Goal: Transaction & Acquisition: Purchase product/service

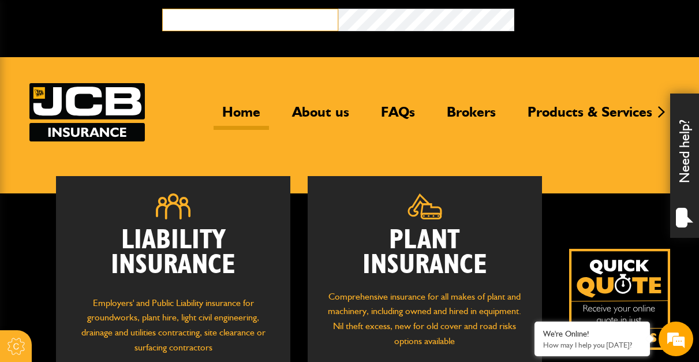
type input "**********"
click at [565, 21] on button "Broker Login" at bounding box center [603, 18] width 176 height 18
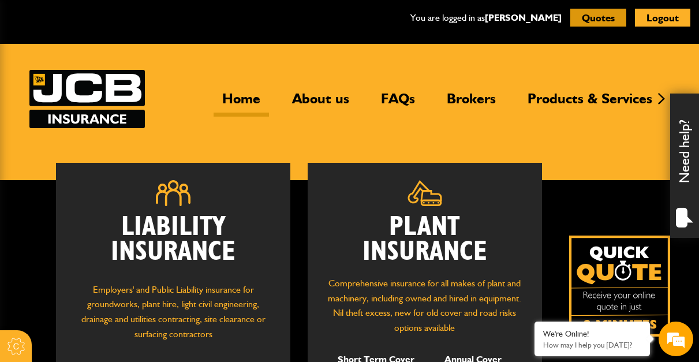
click at [616, 13] on button "Quotes" at bounding box center [599, 18] width 56 height 18
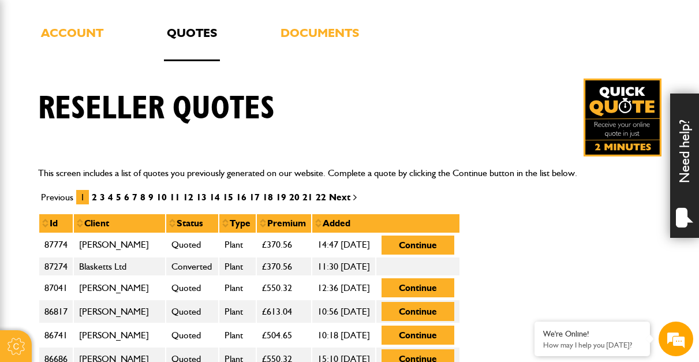
scroll to position [231, 0]
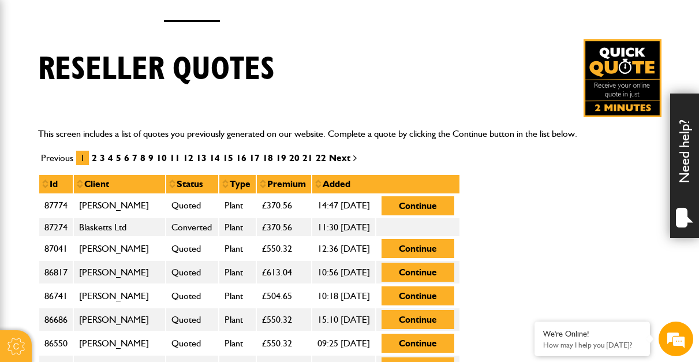
click at [630, 80] on img at bounding box center [623, 78] width 78 height 78
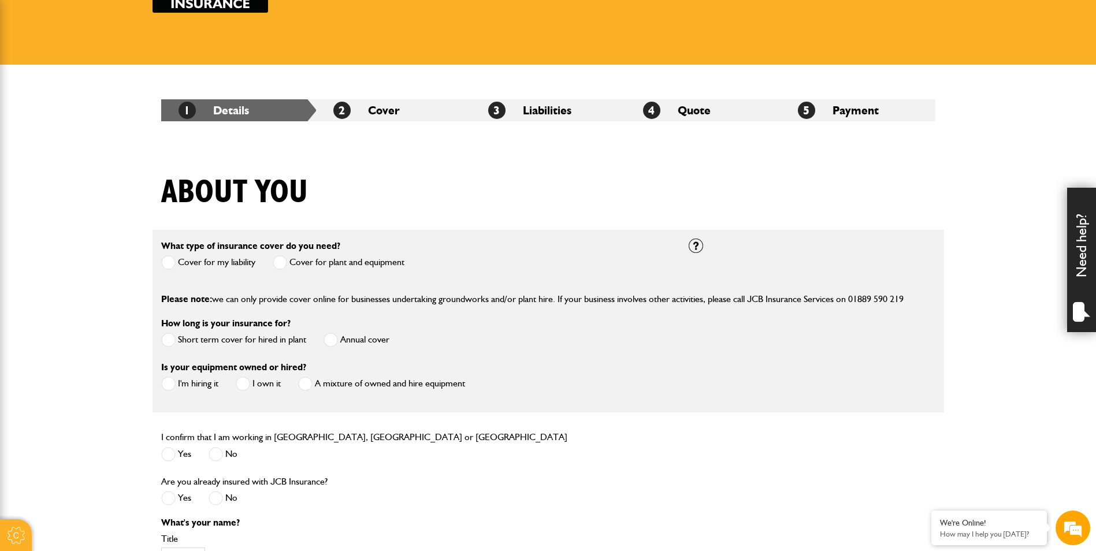
scroll to position [173, 0]
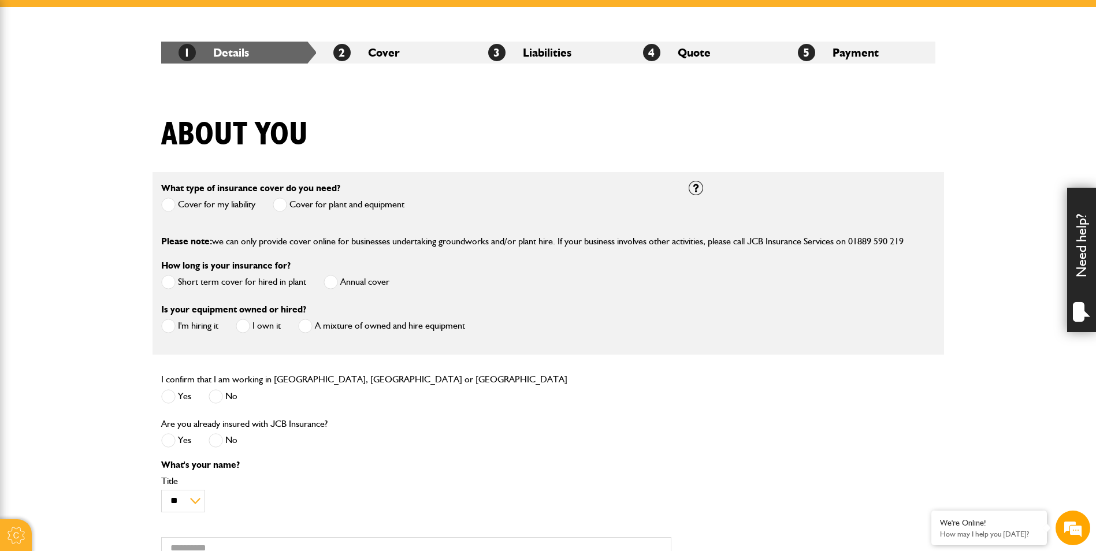
click at [280, 203] on span at bounding box center [280, 205] width 14 height 14
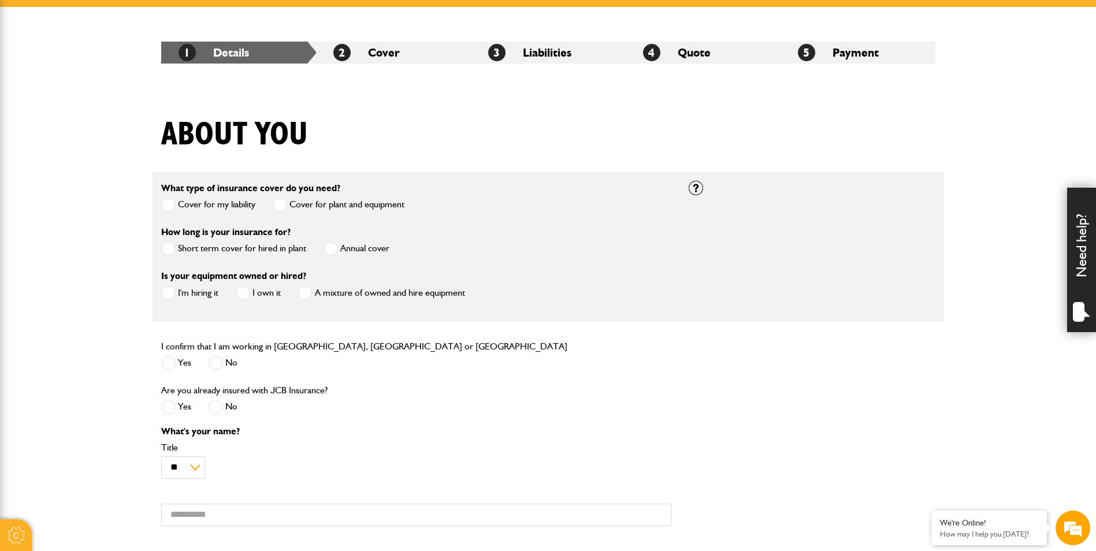
click at [331, 247] on span at bounding box center [330, 248] width 14 height 14
click at [243, 295] on span at bounding box center [243, 293] width 14 height 14
click at [220, 362] on span at bounding box center [216, 363] width 14 height 14
click at [169, 362] on span at bounding box center [168, 363] width 14 height 14
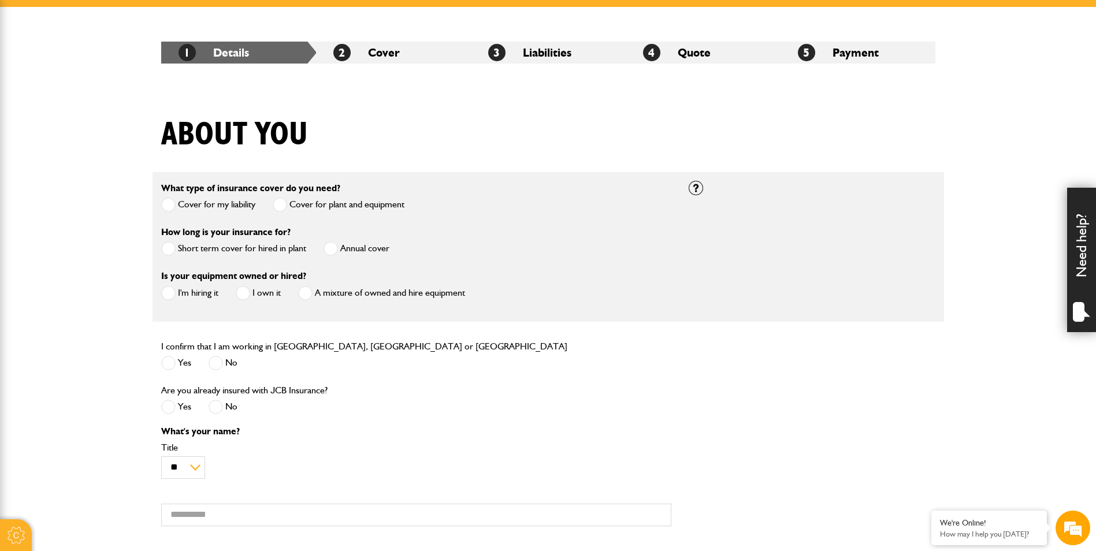
click at [217, 362] on span at bounding box center [216, 407] width 14 height 14
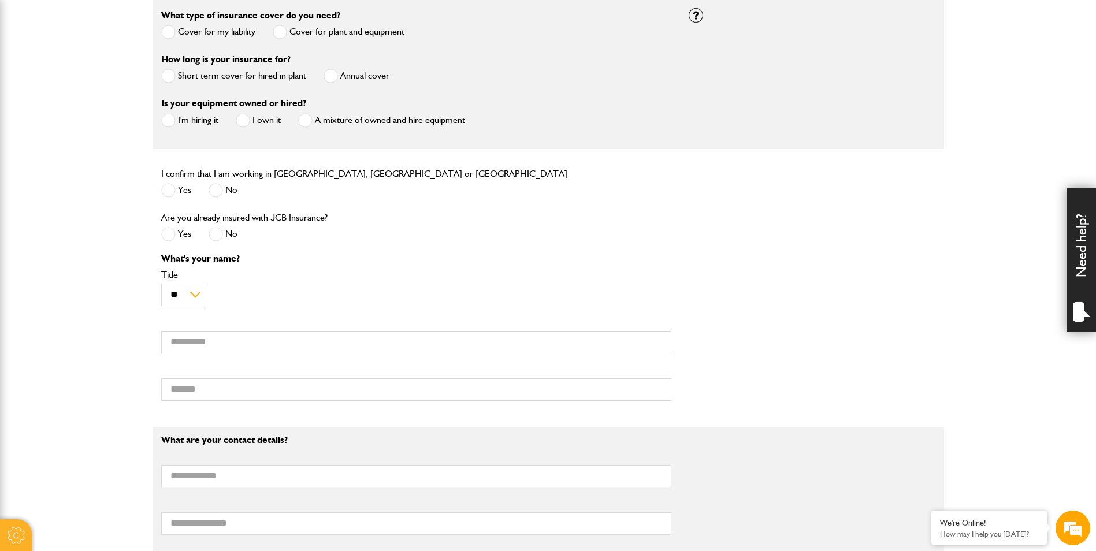
scroll to position [347, 0]
click at [189, 295] on select "** *** **** ** ** **" at bounding box center [183, 294] width 44 height 23
click at [245, 295] on div "** *** **** ** ** ** Title" at bounding box center [416, 288] width 510 height 36
click at [219, 347] on input "First name" at bounding box center [416, 341] width 510 height 23
click at [204, 340] on input "First name" at bounding box center [416, 341] width 510 height 23
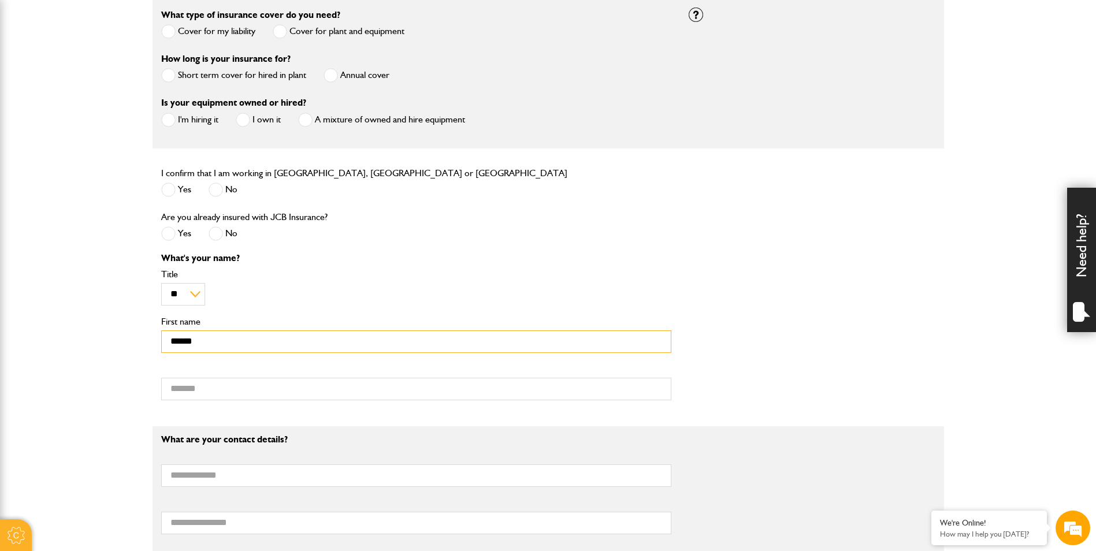
type input "*****"
type input "*********"
type input "********"
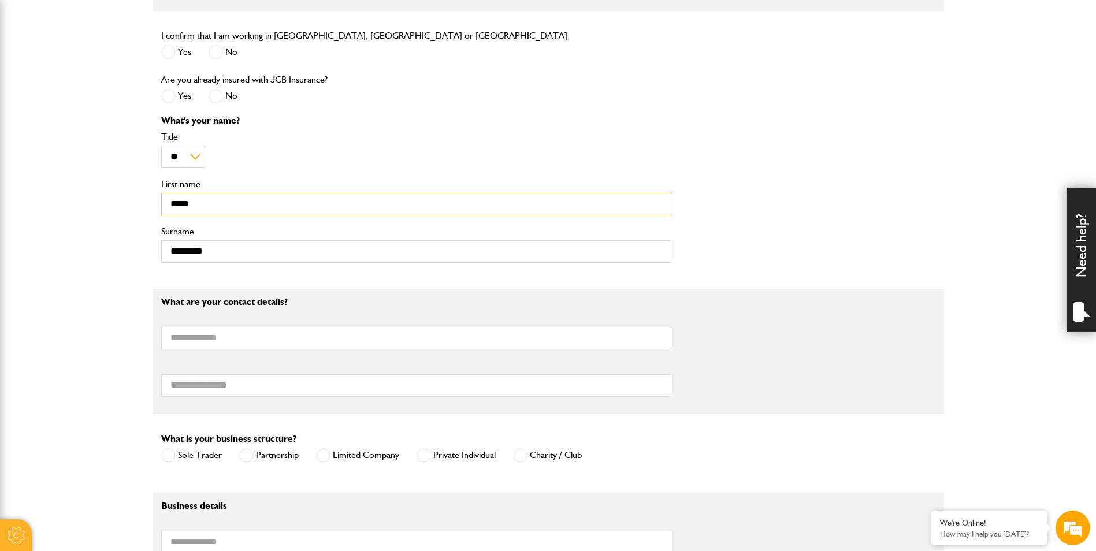
scroll to position [520, 0]
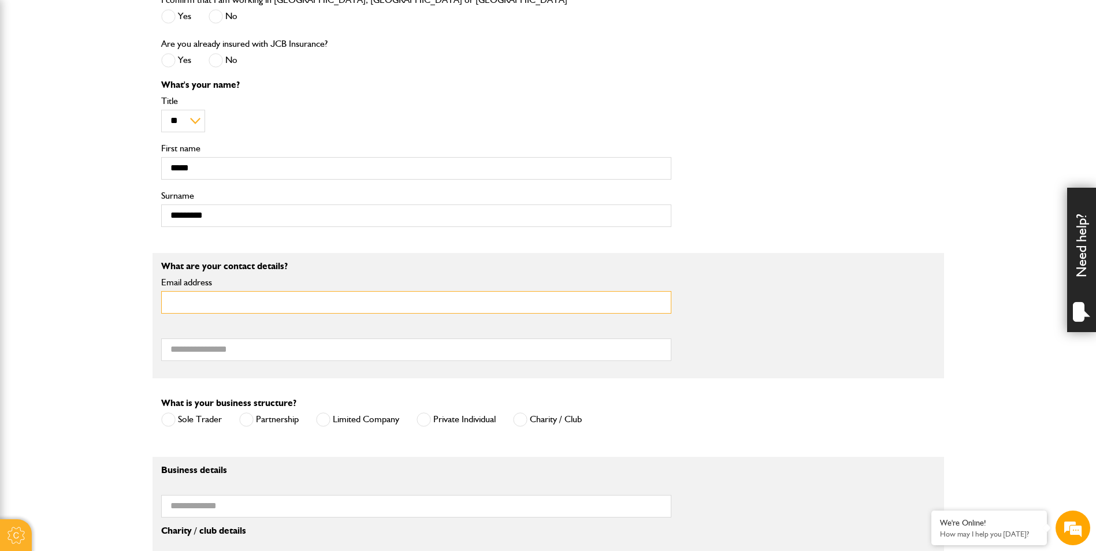
click at [230, 299] on input "Email address" at bounding box center [416, 302] width 510 height 23
type input "**********"
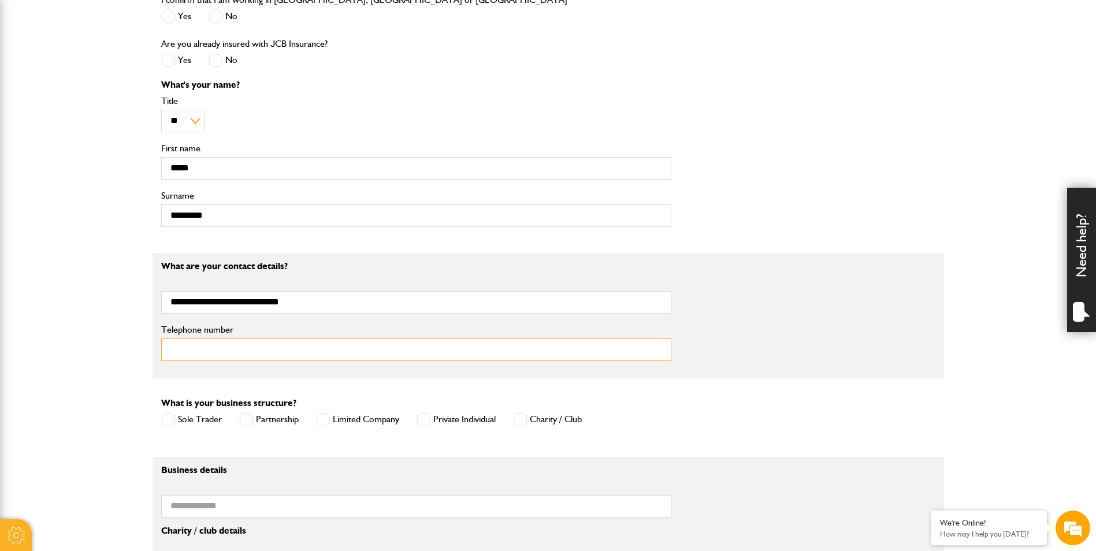
type input "**********"
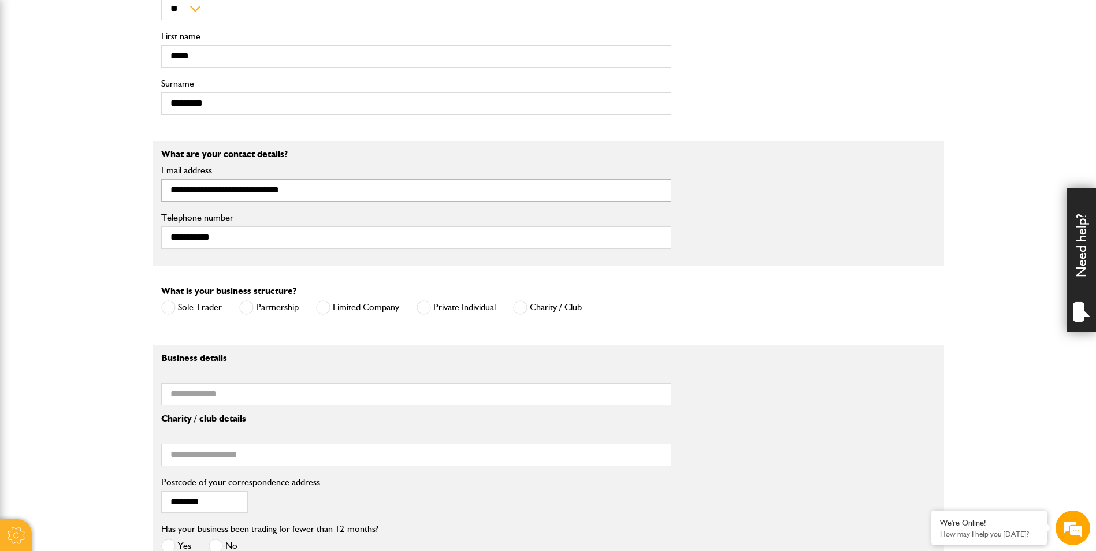
scroll to position [635, 0]
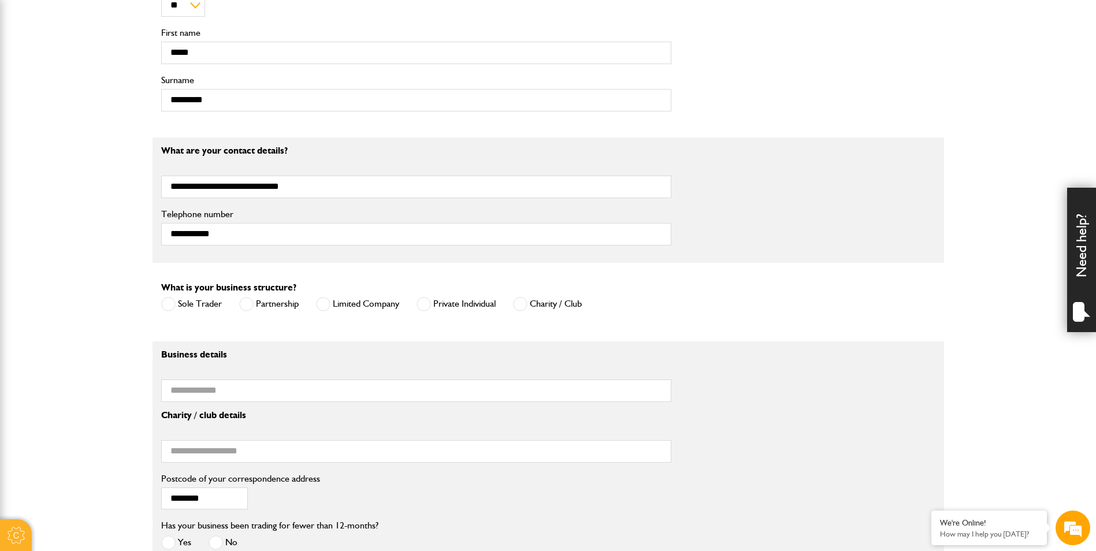
click at [332, 304] on label "Limited Company" at bounding box center [357, 304] width 83 height 14
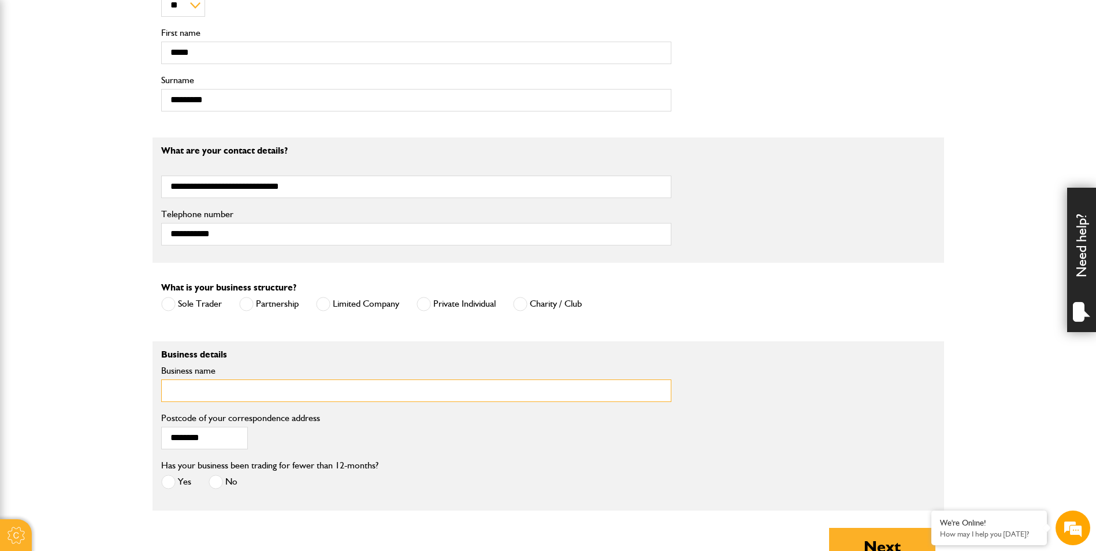
click at [264, 362] on input "Business name" at bounding box center [416, 390] width 510 height 23
click at [308, 362] on input "Business name" at bounding box center [416, 390] width 510 height 23
paste input "**********"
type input "**********"
click at [169, 362] on span at bounding box center [168, 482] width 14 height 14
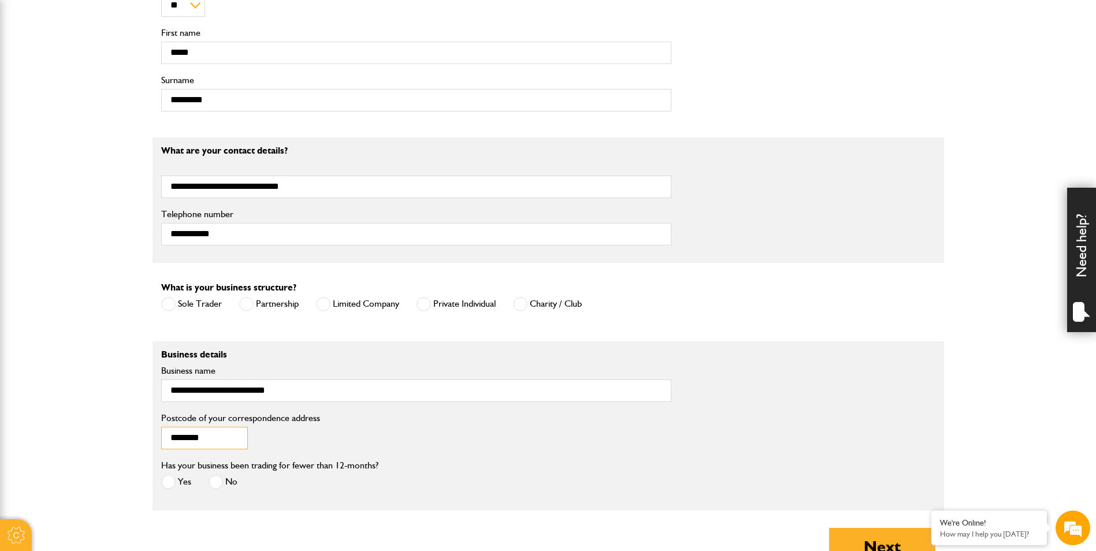
click at [218, 362] on input "********" at bounding box center [204, 438] width 87 height 23
drag, startPoint x: 222, startPoint y: 441, endPoint x: 150, endPoint y: 448, distance: 72.0
click at [150, 362] on body "Cookie Options You can control which cookies we use with the form below. Please…" at bounding box center [548, 138] width 1096 height 1546
type input "*******"
click at [699, 362] on button "Next" at bounding box center [882, 546] width 106 height 37
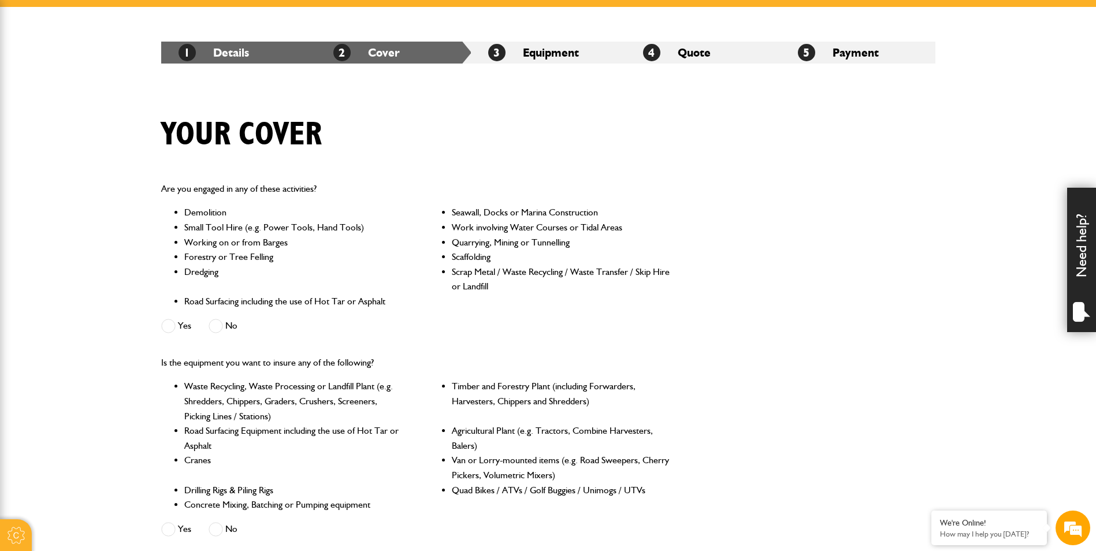
click at [219, 326] on span at bounding box center [216, 326] width 14 height 14
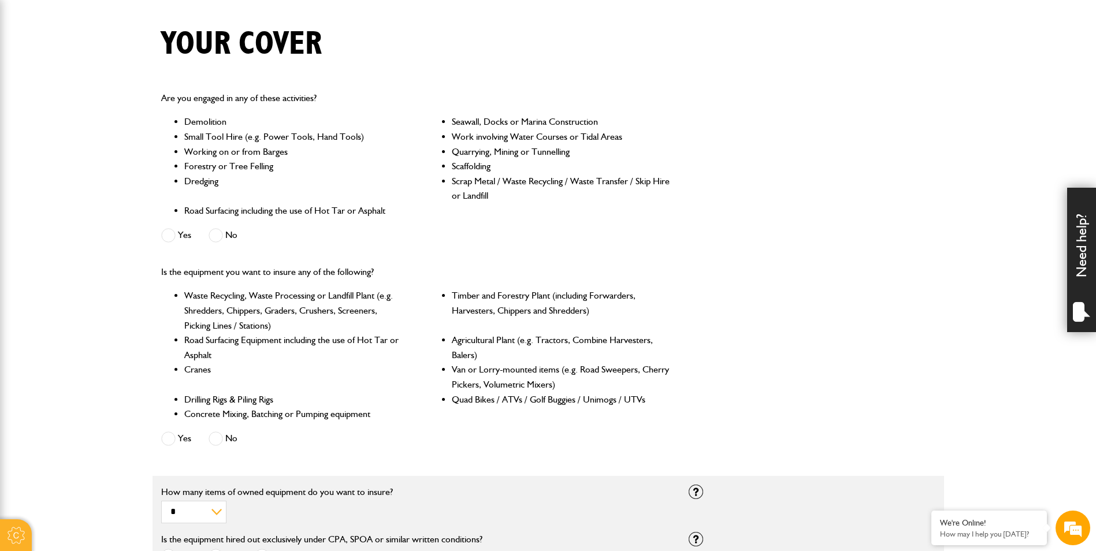
scroll to position [289, 0]
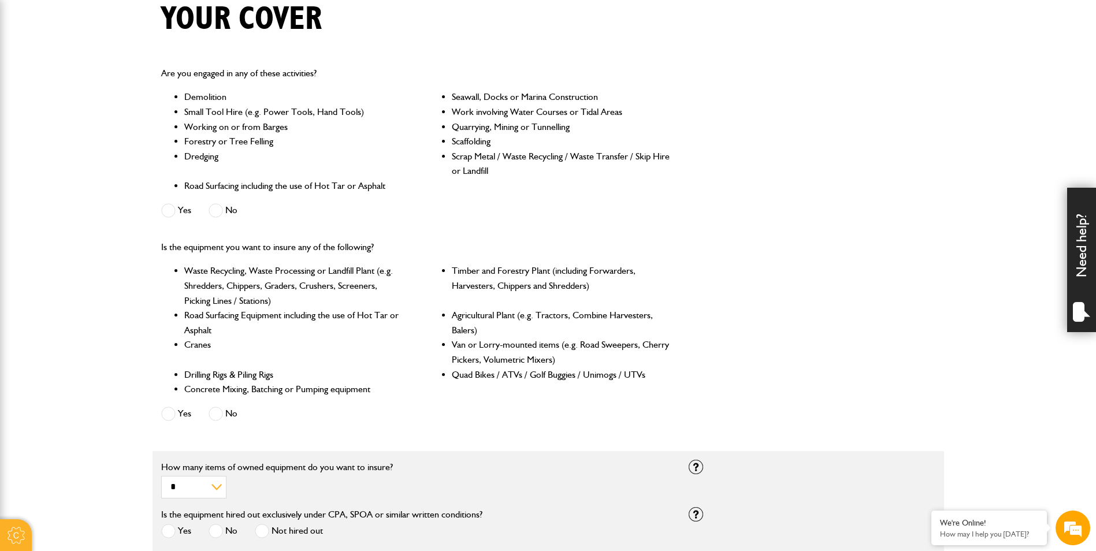
click at [174, 412] on span at bounding box center [168, 414] width 14 height 14
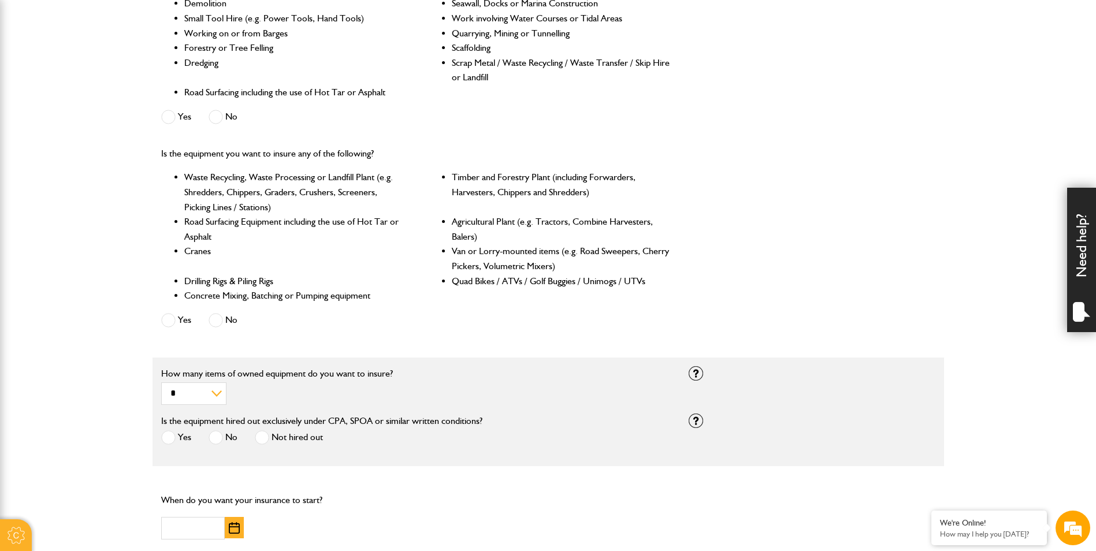
scroll to position [404, 0]
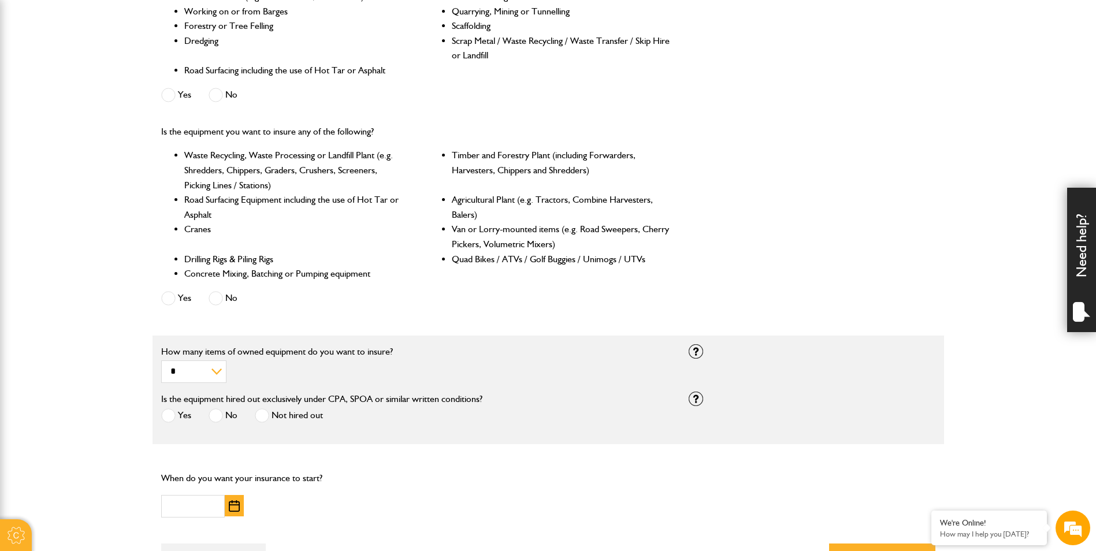
click at [217, 416] on span at bounding box center [216, 415] width 14 height 14
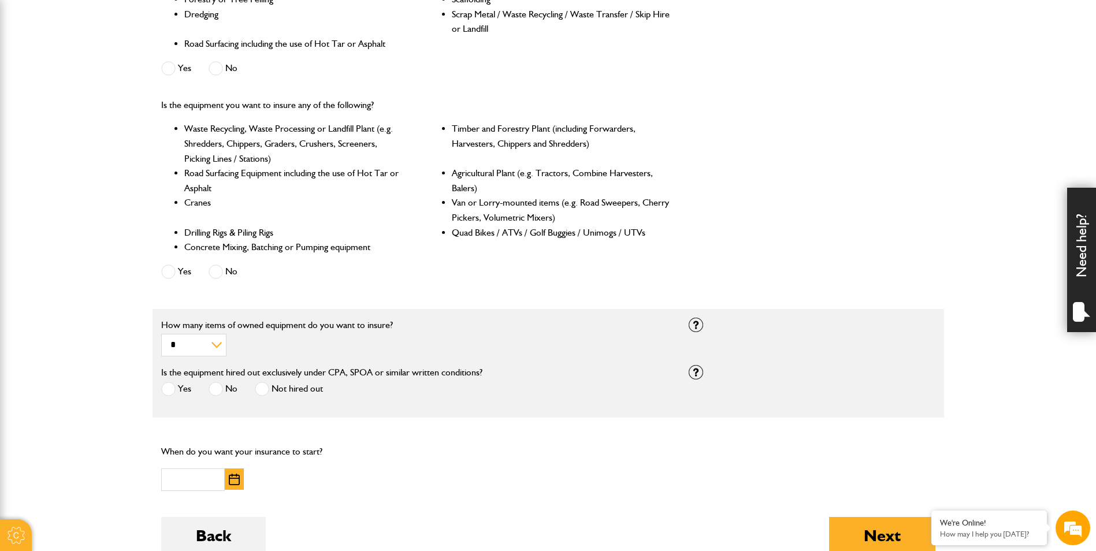
scroll to position [520, 0]
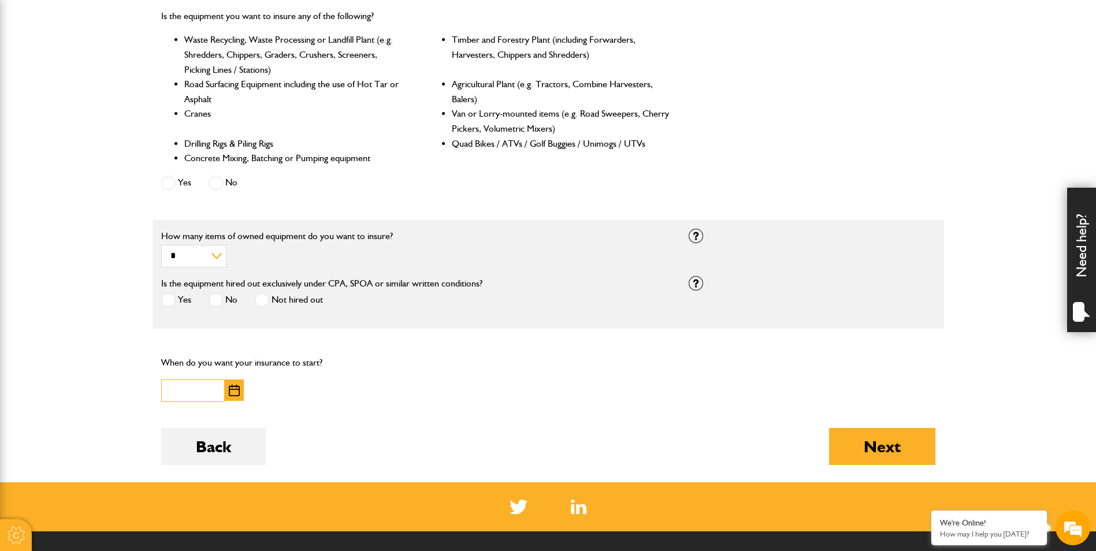
click at [207, 394] on input "text" at bounding box center [193, 390] width 64 height 23
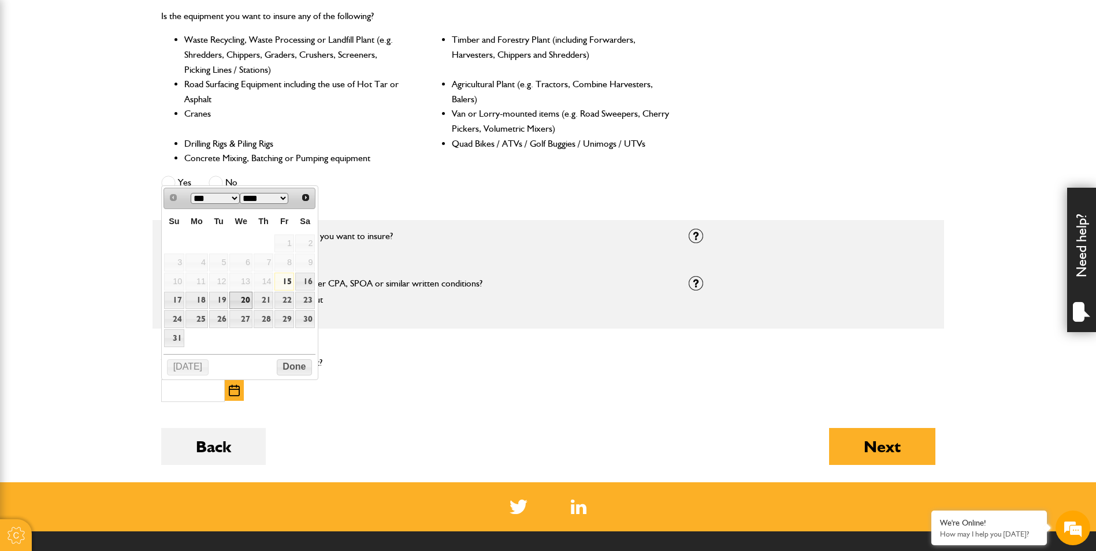
click at [246, 302] on link "20" at bounding box center [240, 301] width 23 height 18
type input "**********"
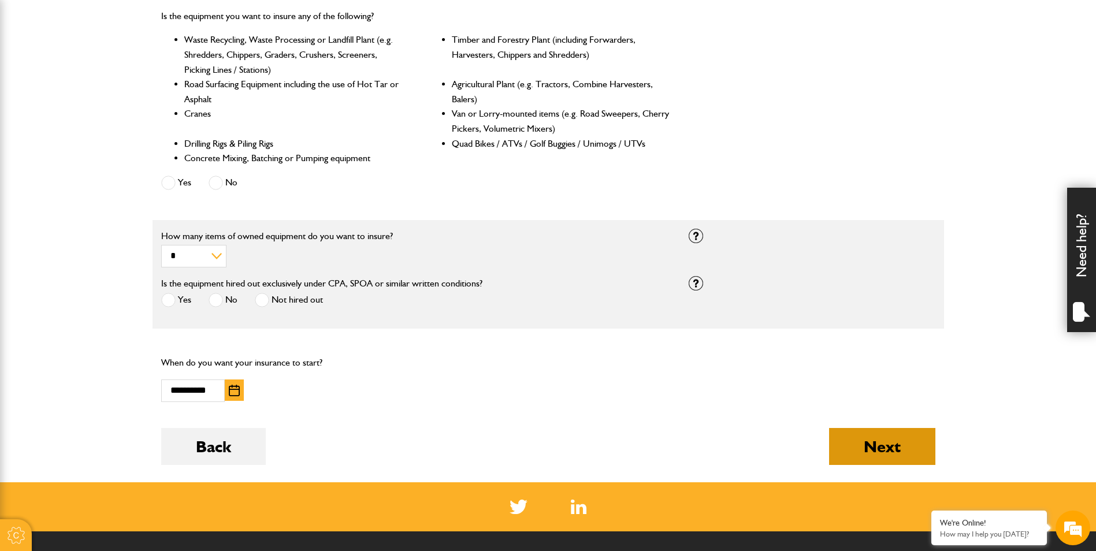
click at [863, 451] on button "Next" at bounding box center [882, 446] width 106 height 37
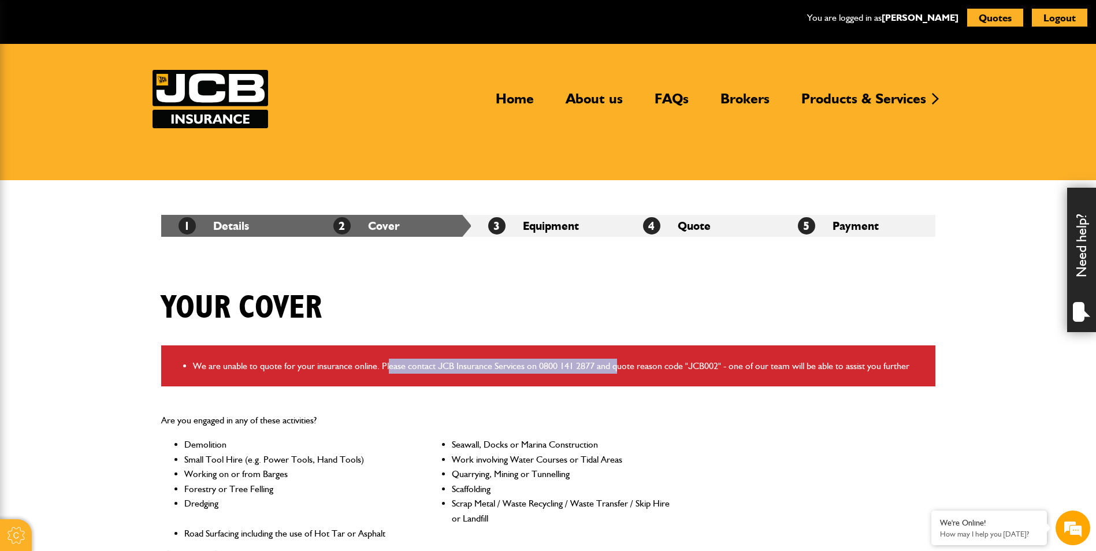
drag, startPoint x: 389, startPoint y: 366, endPoint x: 615, endPoint y: 378, distance: 225.6
click at [615, 378] on div "We are unable to quote for your insurance online. Please contact JCB Insurance …" at bounding box center [548, 366] width 774 height 42
drag, startPoint x: 615, startPoint y: 378, endPoint x: 686, endPoint y: 407, distance: 77.2
click at [686, 407] on div "Are you engaged in any of these activities? Demolition Seawall, Docks or Marina…" at bounding box center [547, 491] width 791 height 174
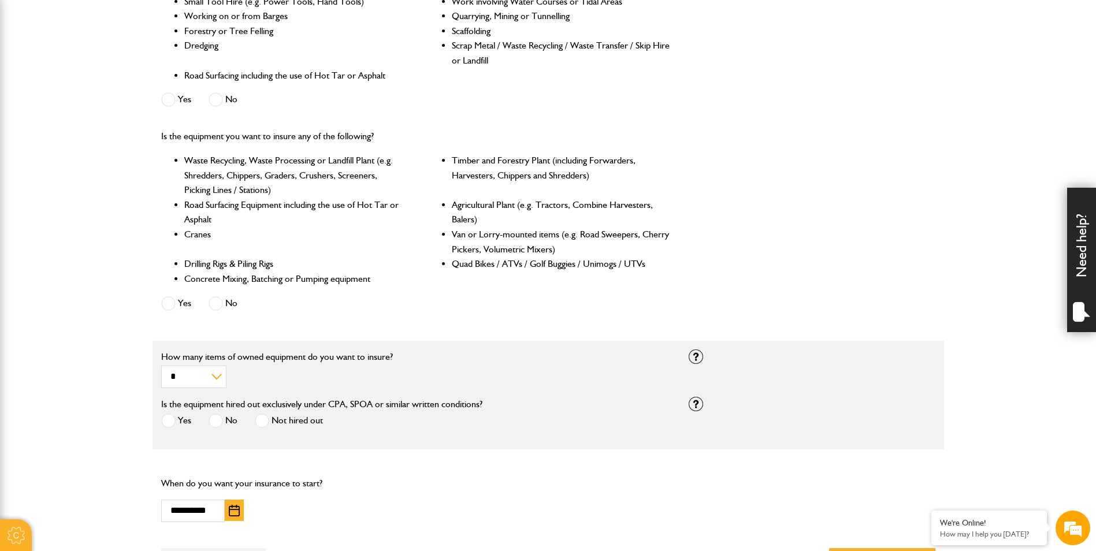
scroll to position [462, 0]
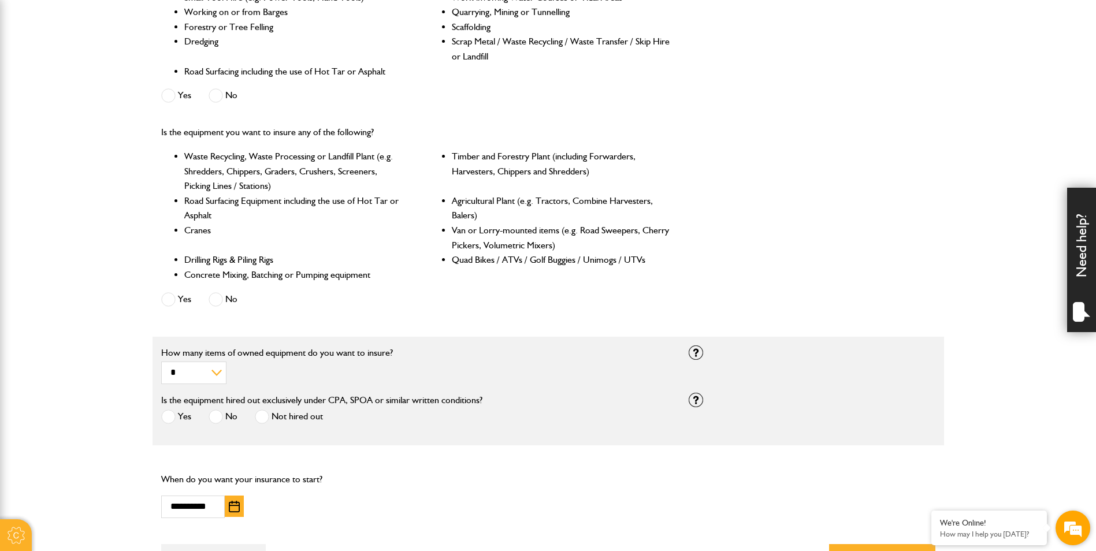
click at [1071, 524] on em at bounding box center [1072, 527] width 31 height 31
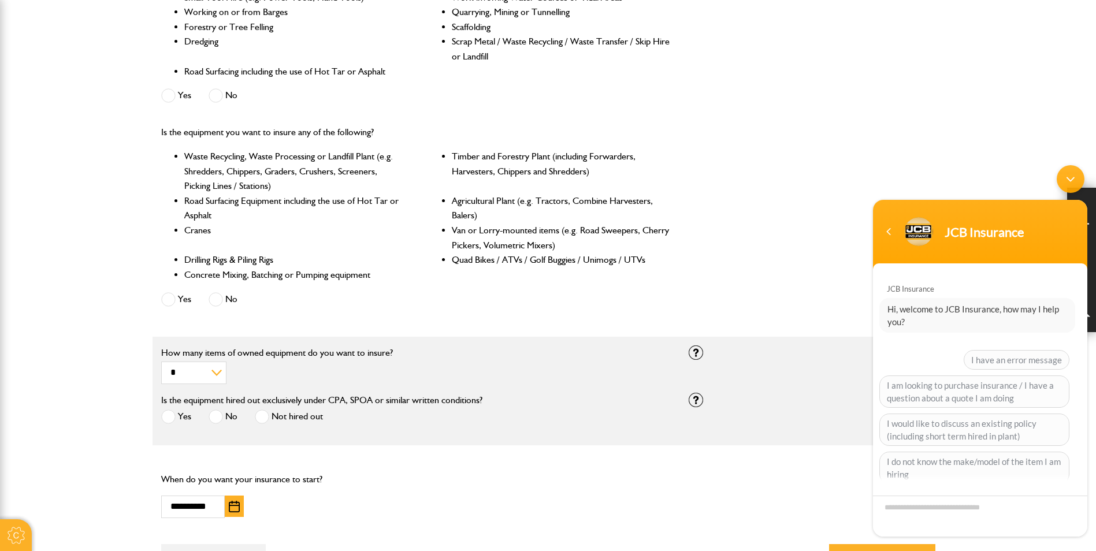
scroll to position [77, 0]
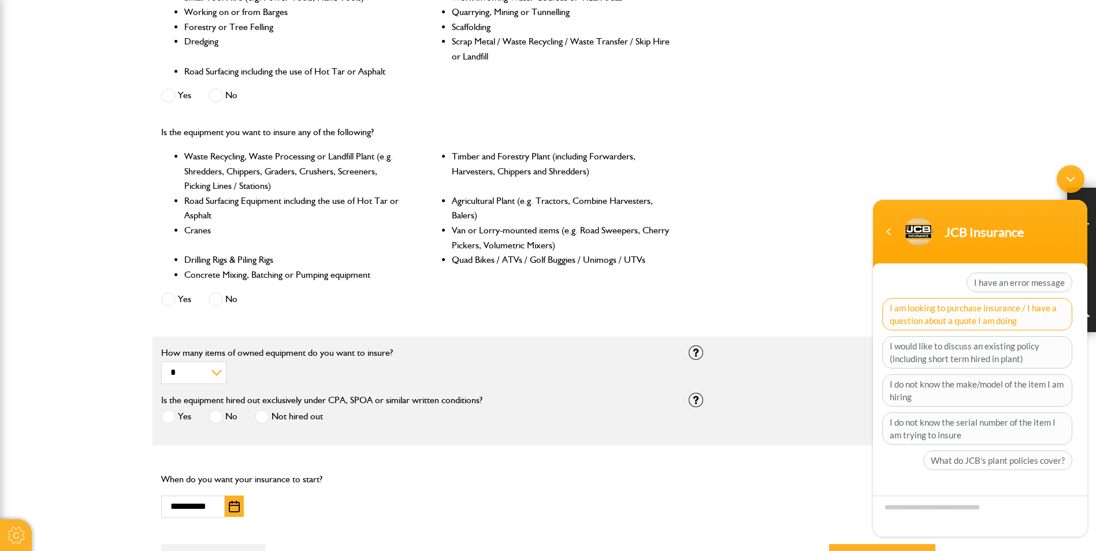
click at [1020, 317] on span "I am looking to purchase insurance / I have a question about a quote I am doing" at bounding box center [977, 314] width 190 height 32
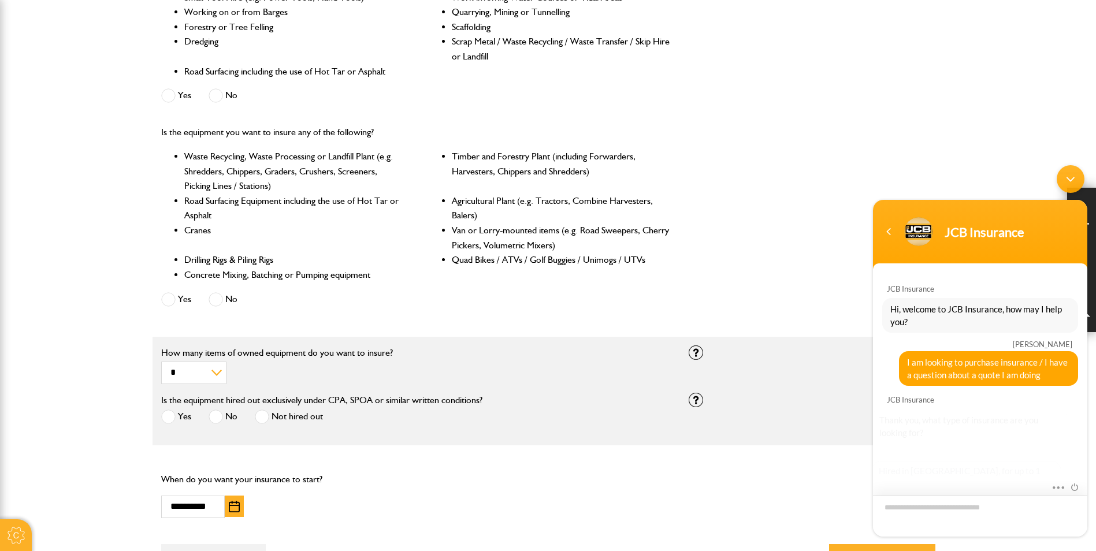
scroll to position [98, 0]
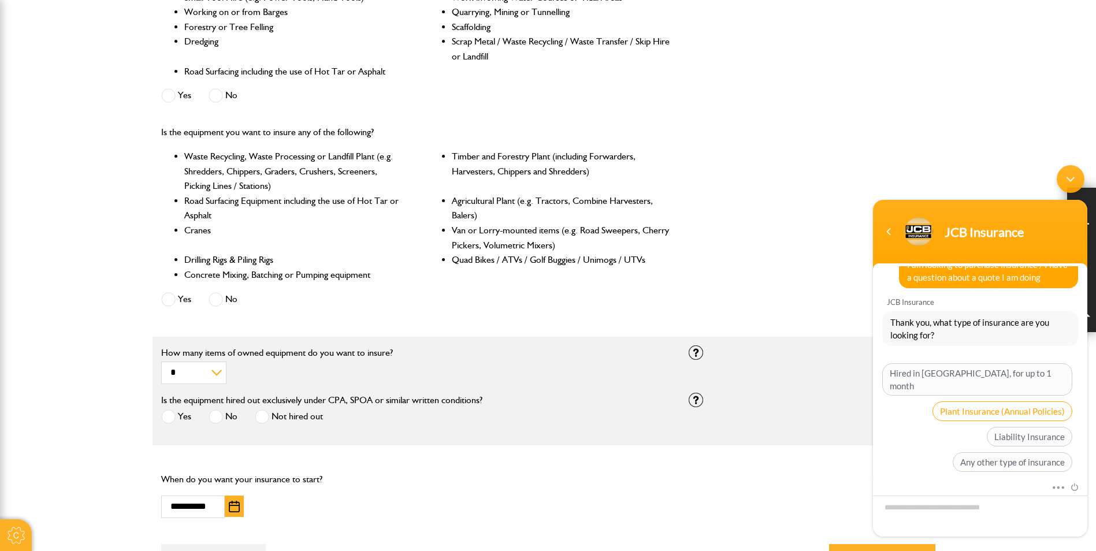
click at [1015, 404] on span "Plant Insurance (Annual Policies)" at bounding box center [1002, 411] width 140 height 20
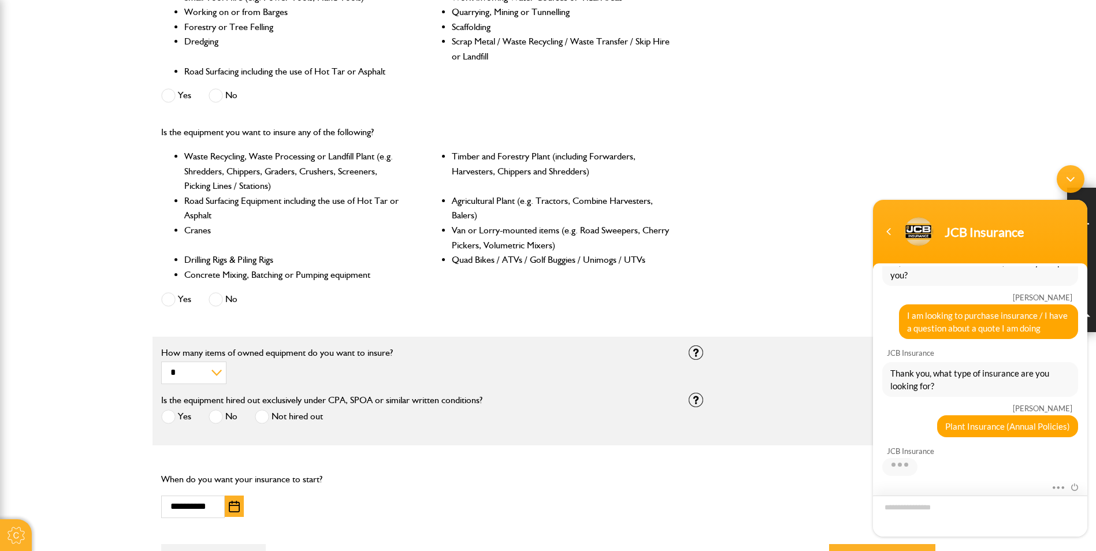
scroll to position [196, 0]
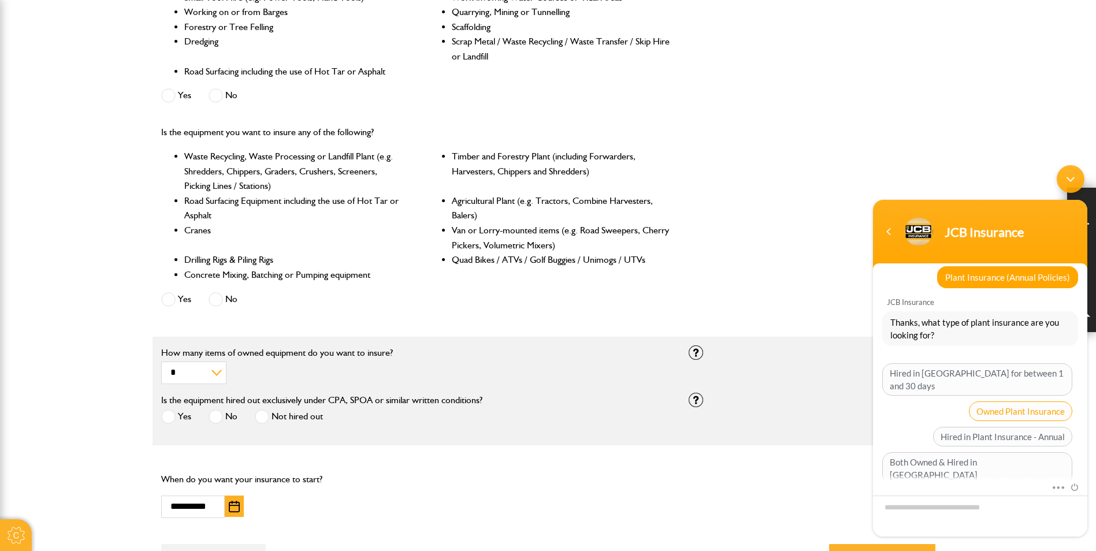
click at [996, 401] on span "Owned Plant Insurance" at bounding box center [1020, 411] width 103 height 20
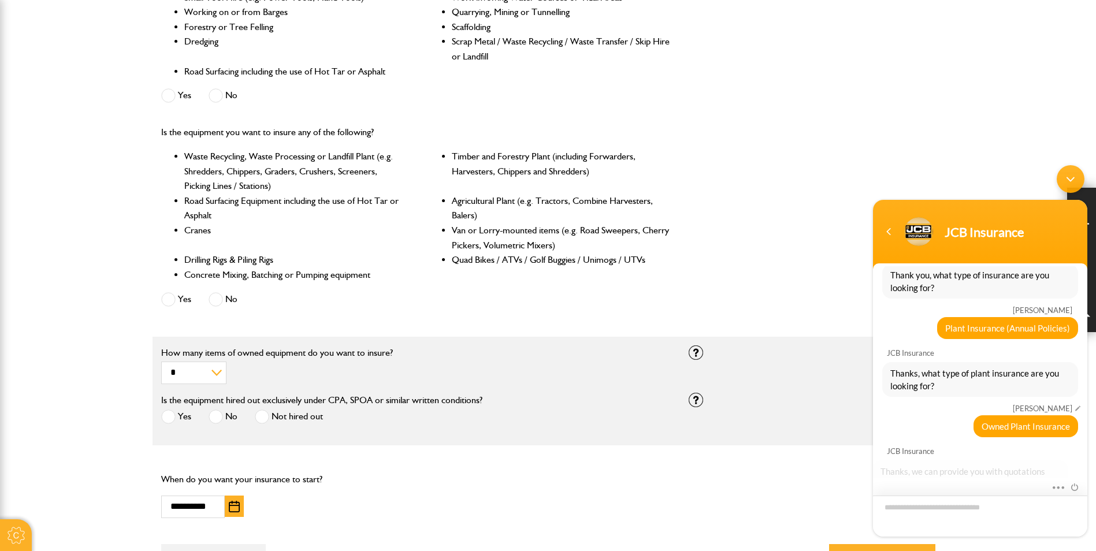
scroll to position [230, 0]
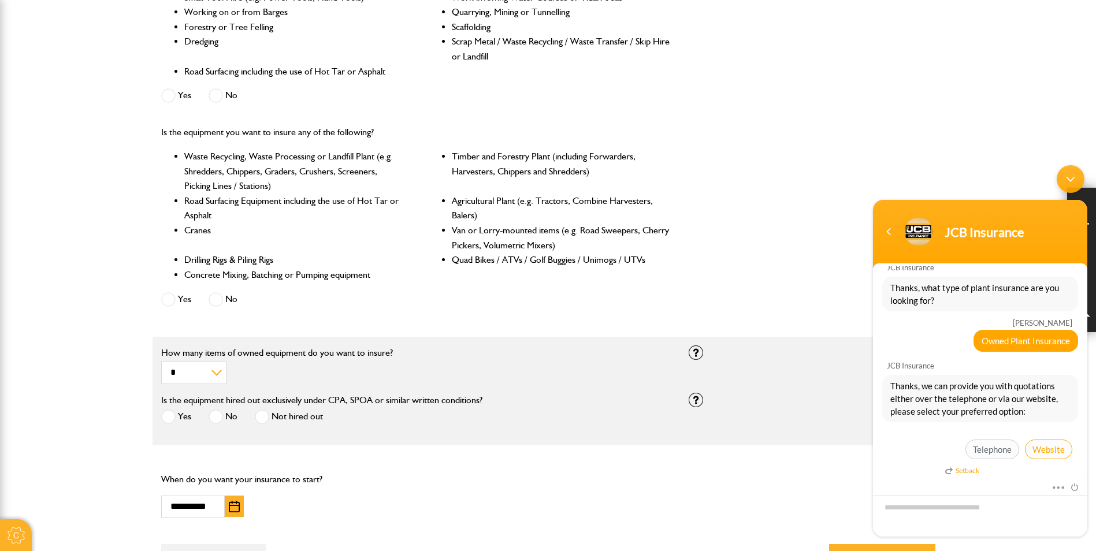
click at [1037, 448] on span "Website" at bounding box center [1048, 450] width 47 height 20
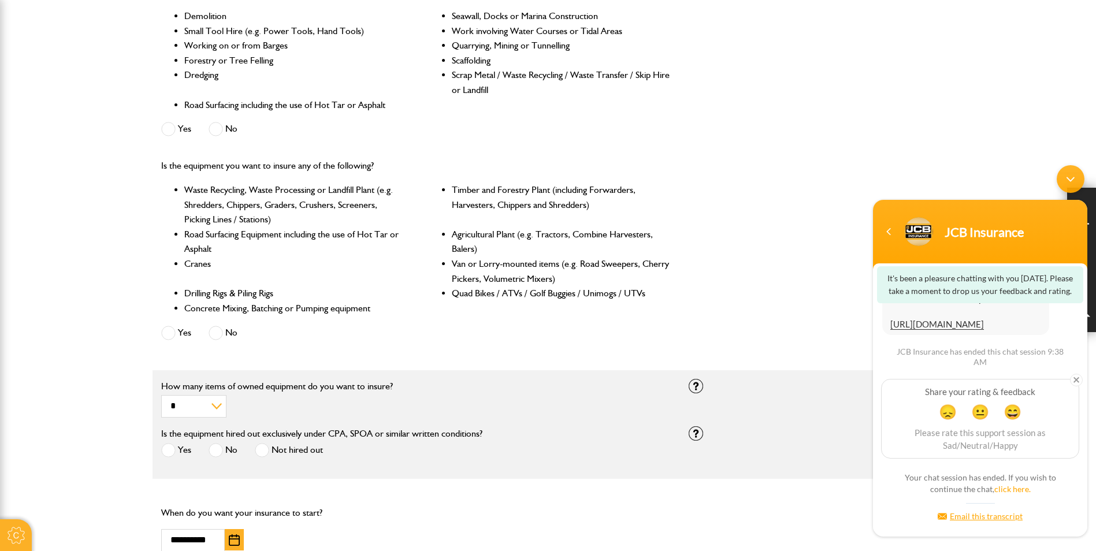
scroll to position [404, 0]
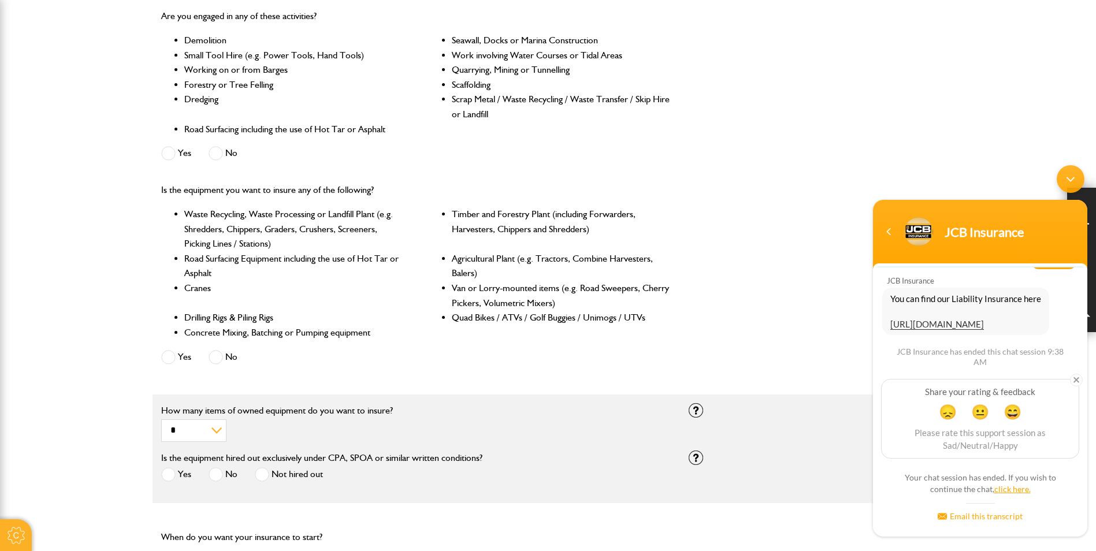
click at [1015, 488] on link "click here." at bounding box center [1012, 489] width 36 height 10
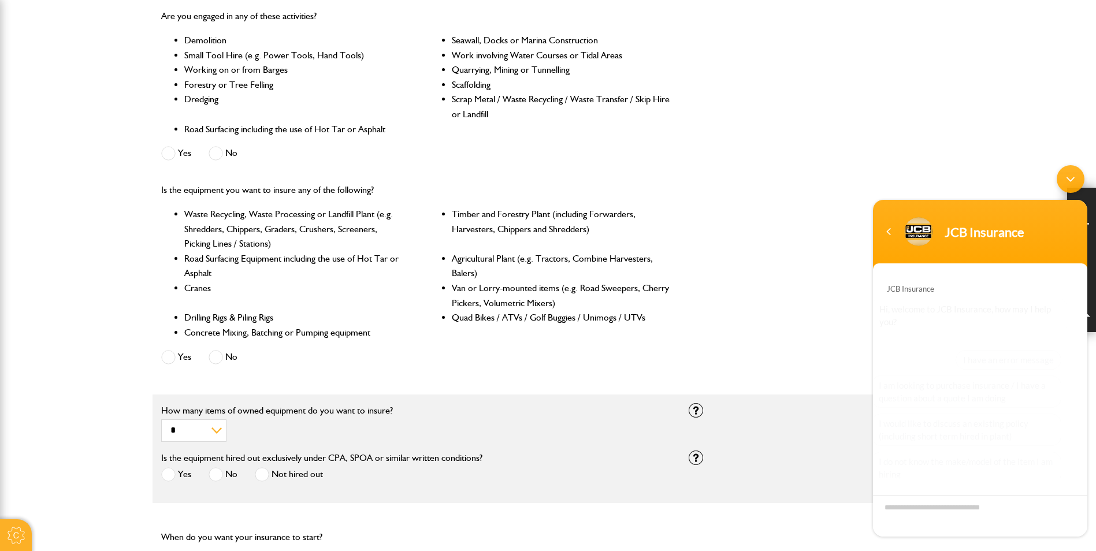
scroll to position [77, 0]
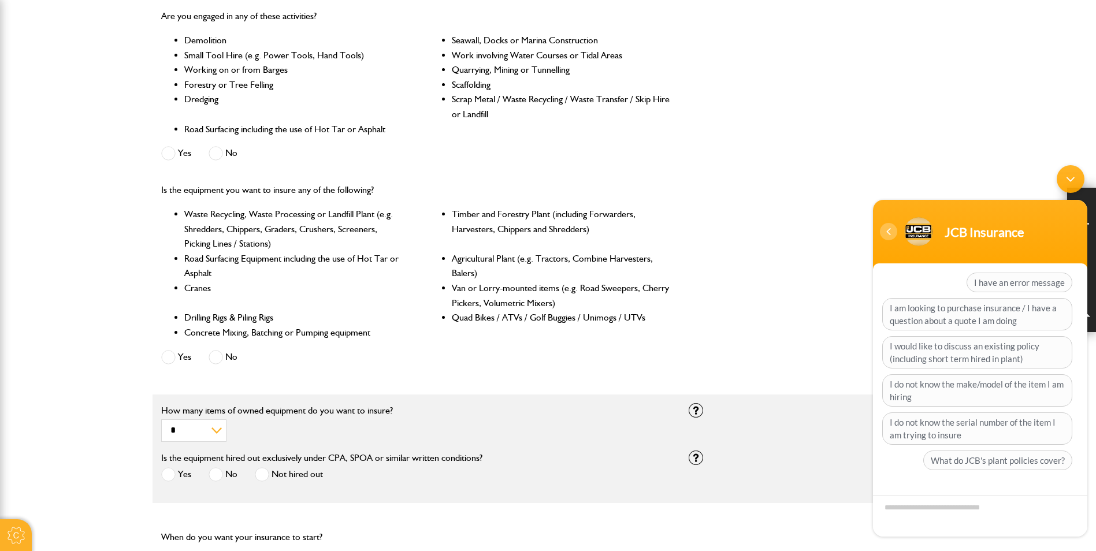
click at [888, 235] on div "Navigation go back" at bounding box center [888, 231] width 17 height 17
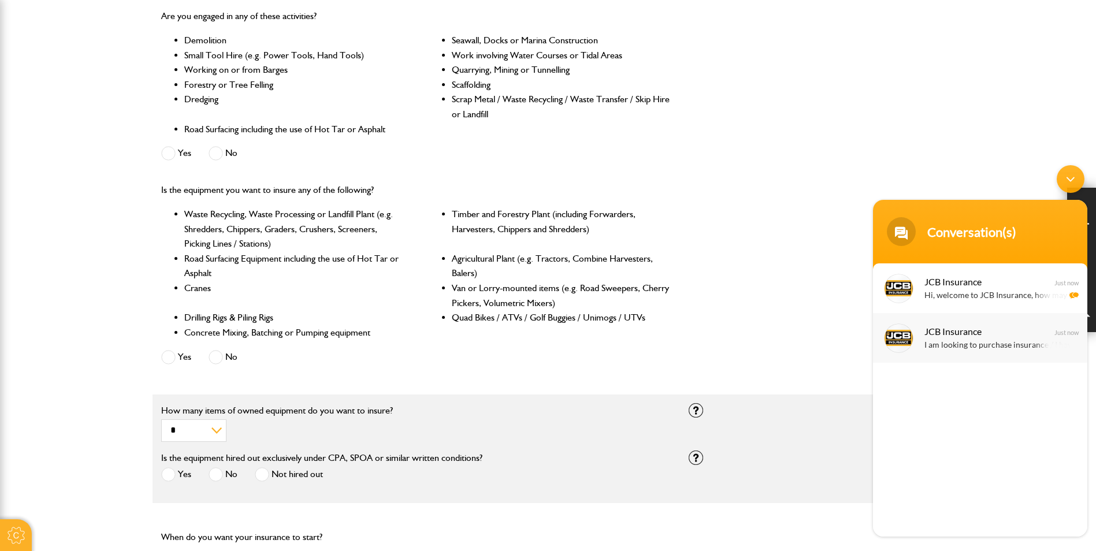
click at [1007, 329] on span "JCB Insurance" at bounding box center [978, 331] width 109 height 16
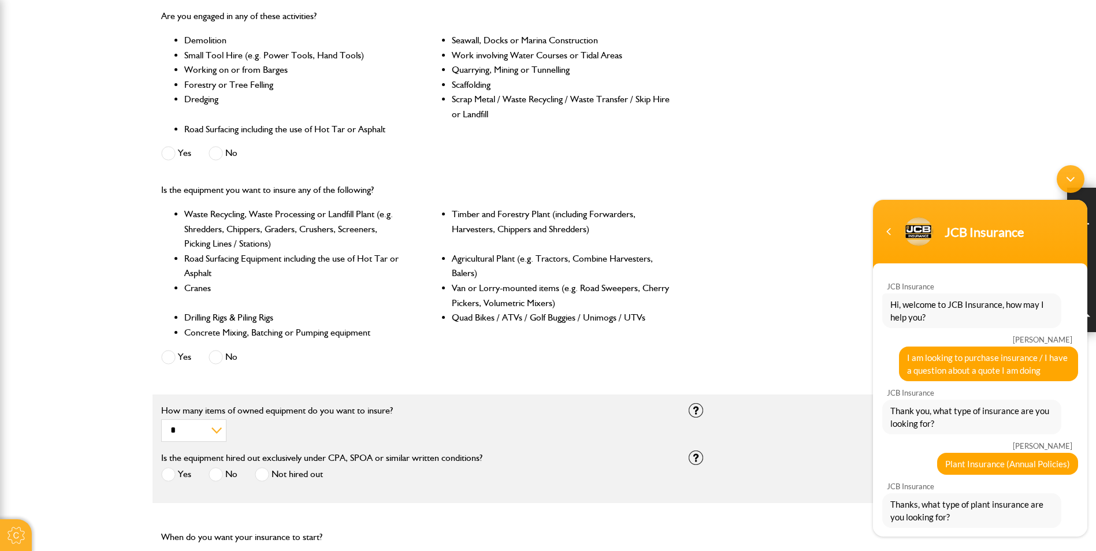
click at [889, 243] on div "JCB Insurance" at bounding box center [980, 231] width 200 height 29
click at [887, 226] on div "Navigation go back" at bounding box center [888, 231] width 17 height 17
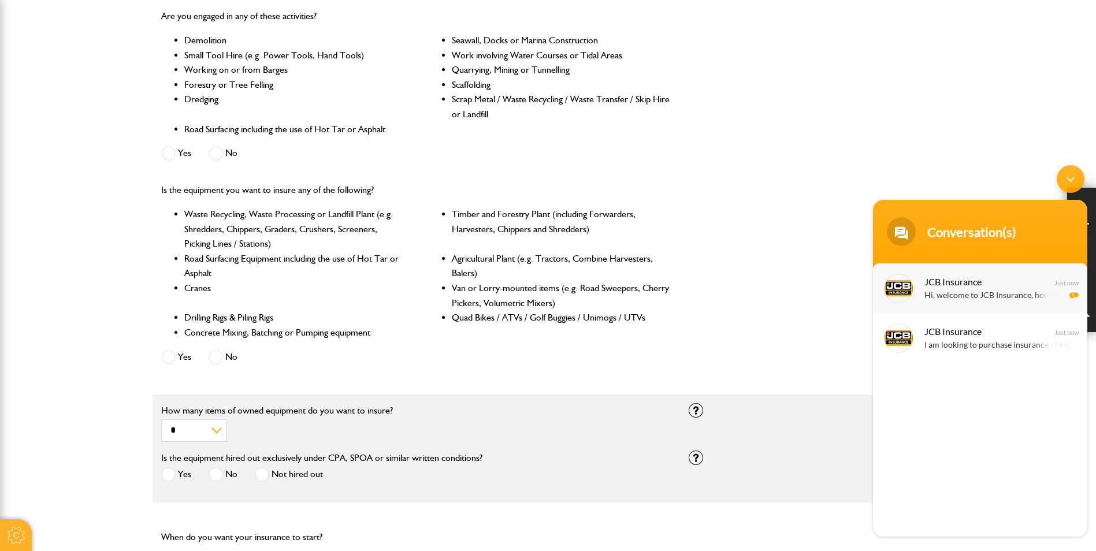
click at [997, 298] on p "Hi, welcome to JCB Insurance, how may I help you?" at bounding box center [997, 295] width 146 height 13
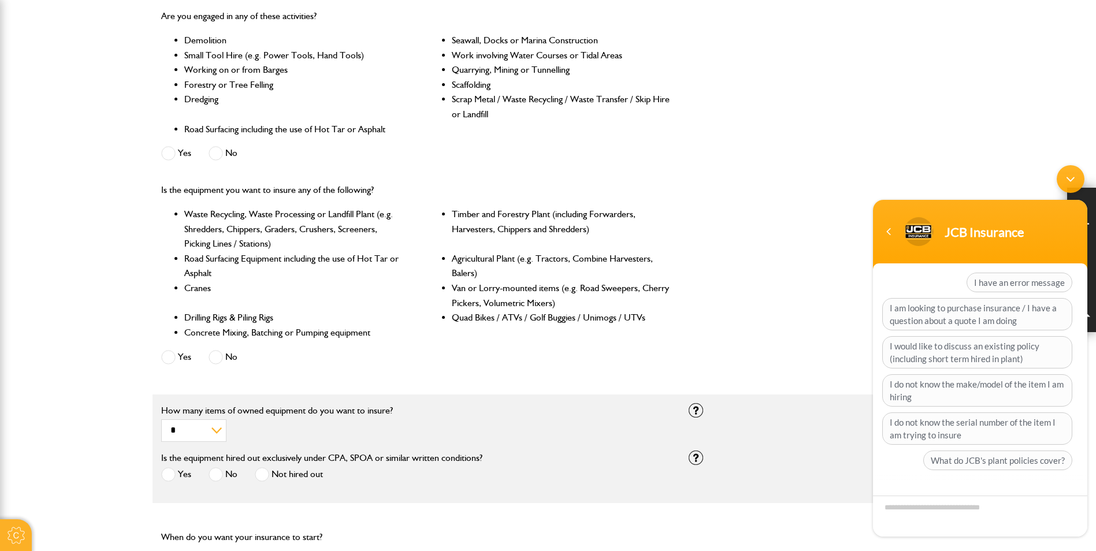
scroll to position [77, 0]
click at [992, 461] on span "What do JCB's plant policies cover?" at bounding box center [997, 461] width 149 height 20
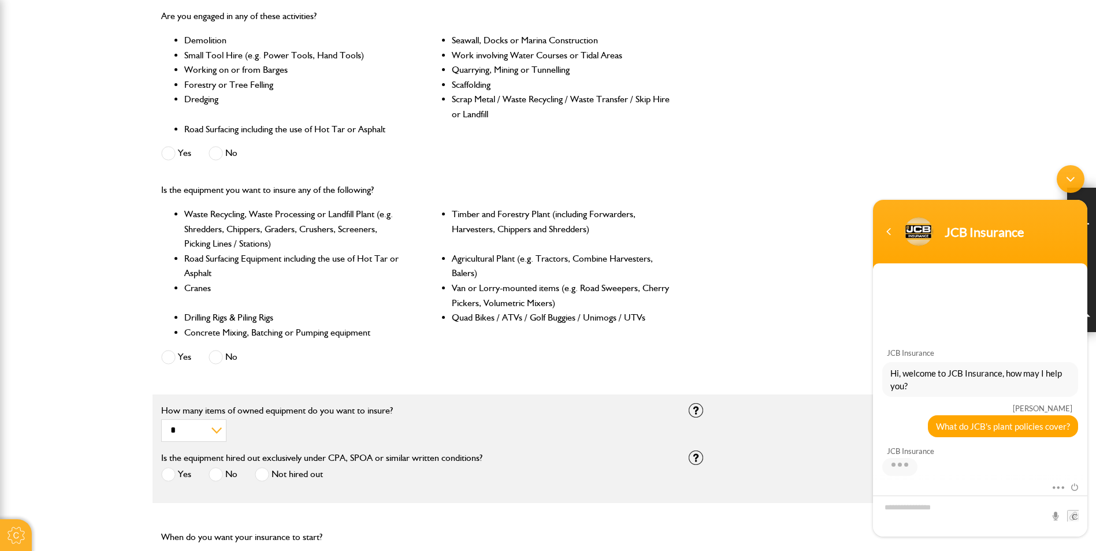
click at [1079, 179] on div "Minimize live chat window" at bounding box center [1070, 179] width 28 height 28
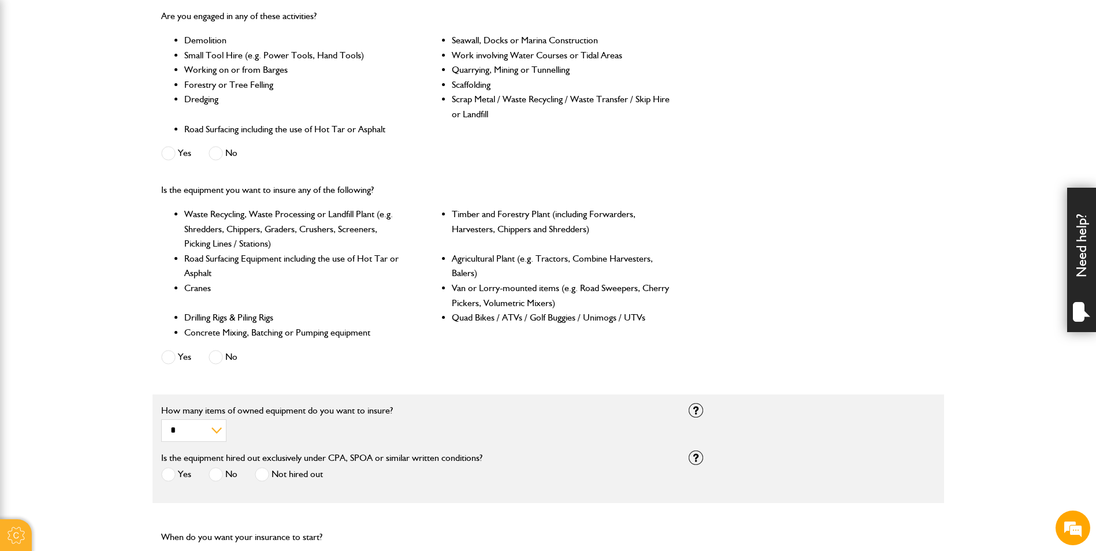
click at [1079, 281] on div "Need help?" at bounding box center [1081, 260] width 29 height 144
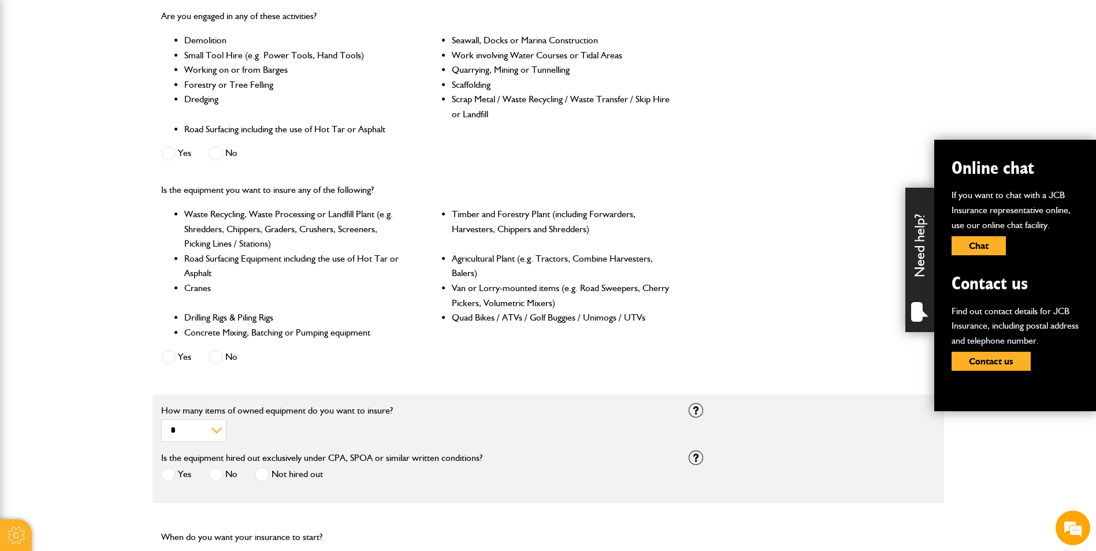
scroll to position [98, 0]
click at [992, 244] on button "Chat" at bounding box center [978, 245] width 54 height 19
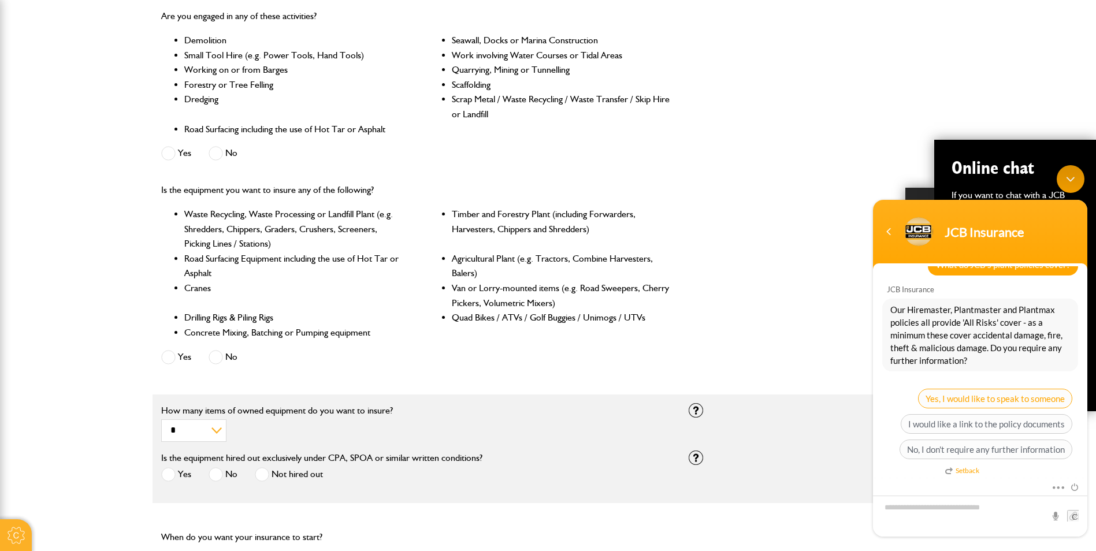
click at [1000, 402] on span "Yes, I would like to speak to someone" at bounding box center [995, 399] width 154 height 20
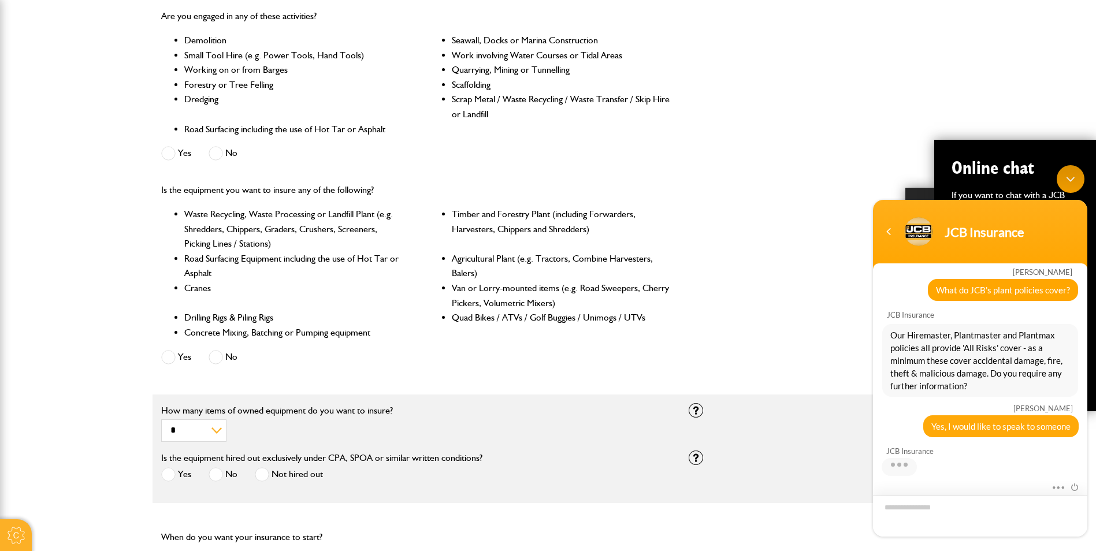
scroll to position [125, 0]
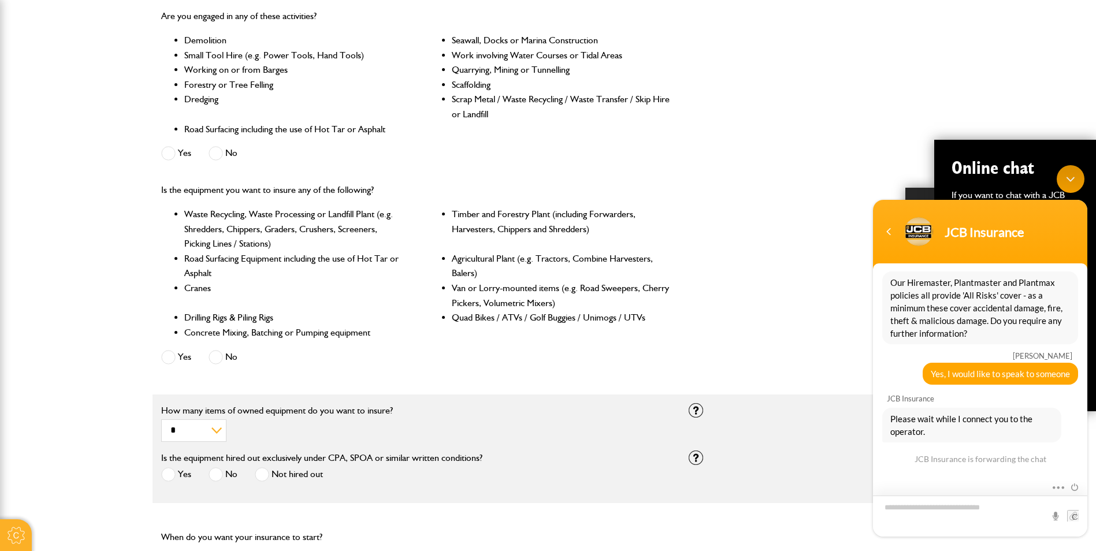
click at [867, 159] on textarea "Type your message and hit 'Enter'" at bounding box center [867, 159] width 0 height 0
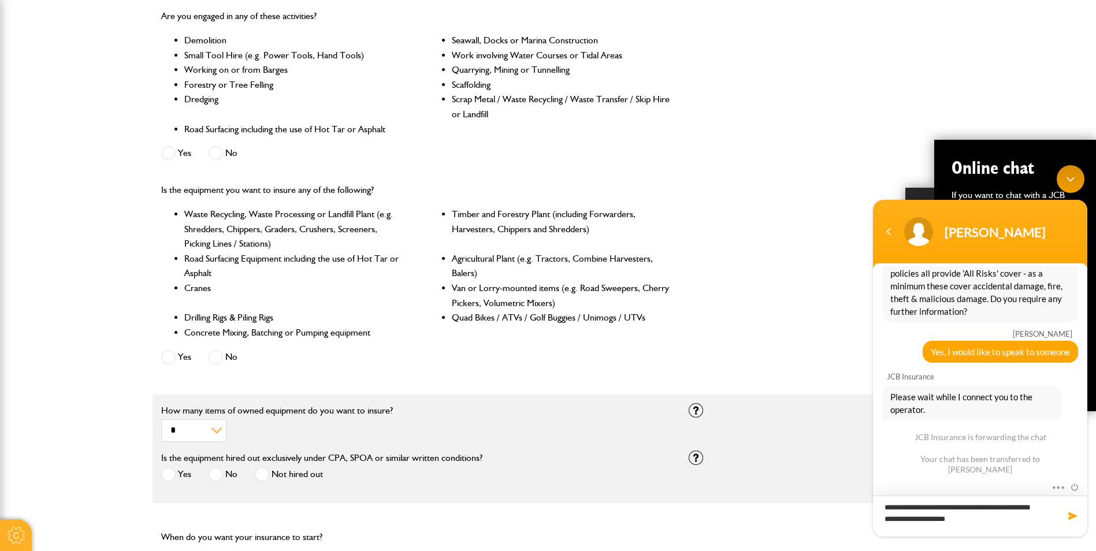
drag, startPoint x: 1000, startPoint y: 520, endPoint x: 975, endPoint y: 519, distance: 25.4
click at [867, 159] on textarea "**********" at bounding box center [867, 159] width 0 height 0
drag, startPoint x: 997, startPoint y: 516, endPoint x: 943, endPoint y: 519, distance: 54.4
click at [867, 159] on textarea "**********" at bounding box center [867, 159] width 0 height 0
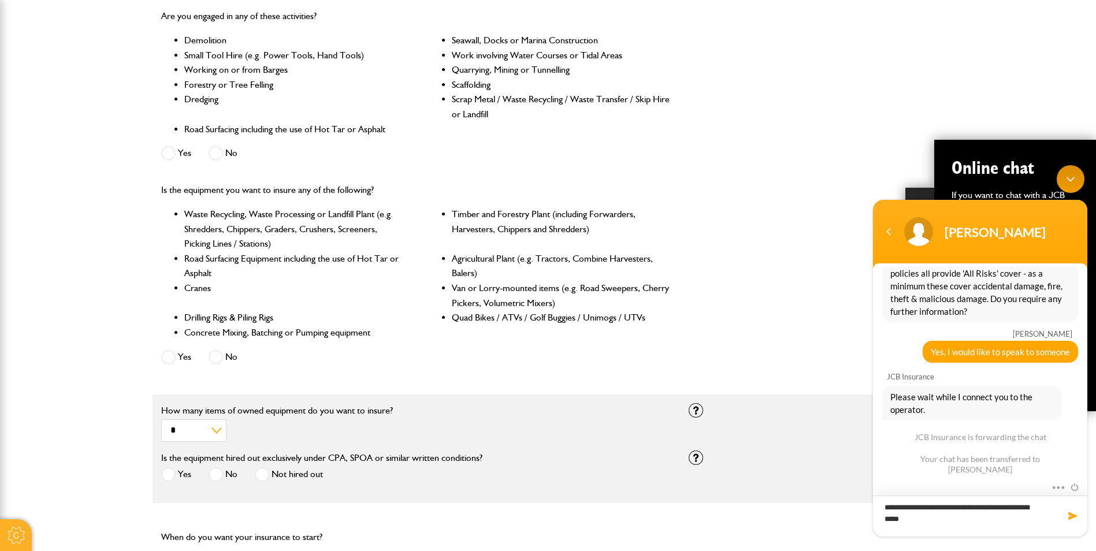
type textarea "**********"
click at [1069, 518] on span at bounding box center [1073, 516] width 12 height 12
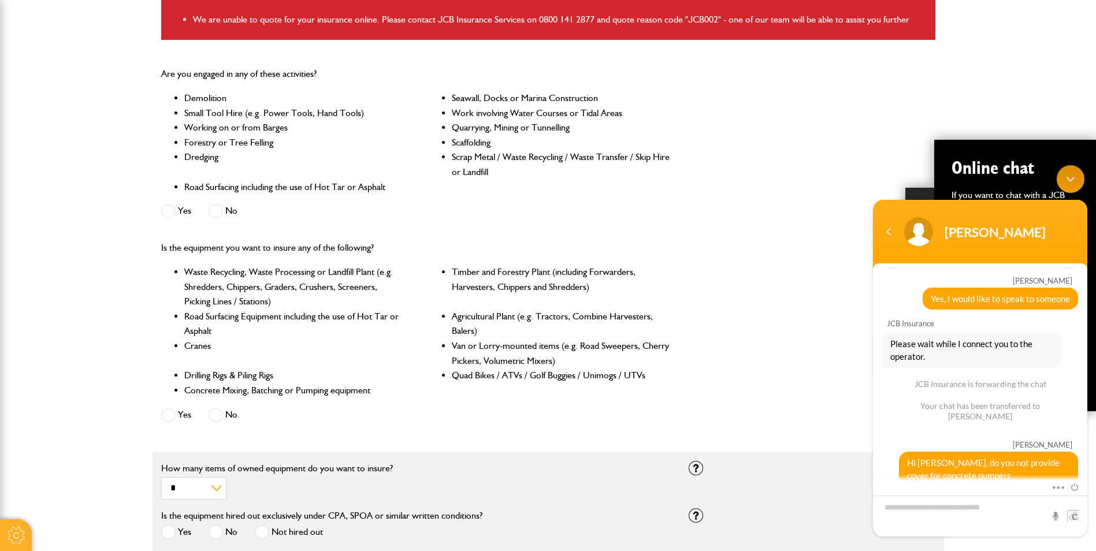
scroll to position [278, 0]
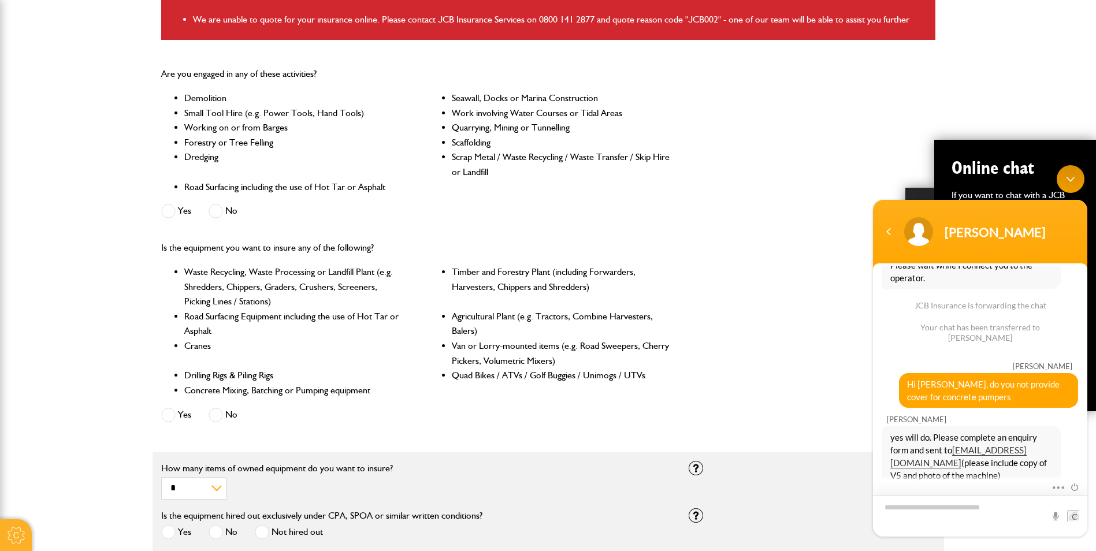
click at [867, 159] on textarea "Type your message and hit 'Enter'" at bounding box center [867, 159] width 0 height 0
type textarea "**********"
click at [1072, 515] on span at bounding box center [1073, 516] width 12 height 12
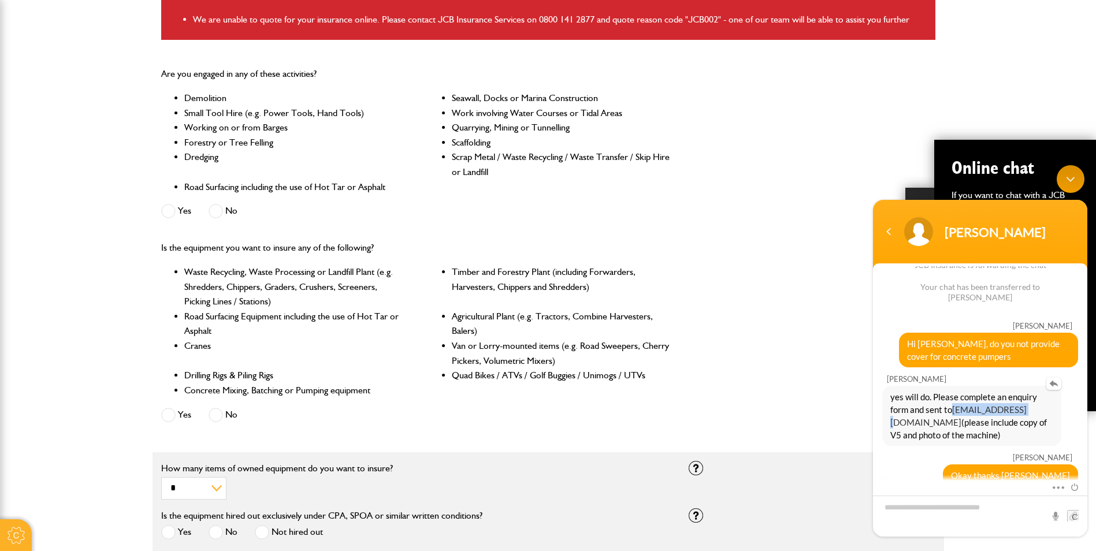
drag, startPoint x: 1026, startPoint y: 399, endPoint x: 954, endPoint y: 401, distance: 72.2
click at [954, 401] on span "yes will do. Please complete an enquiry form and sent to [EMAIL_ADDRESS][DOMAIN…" at bounding box center [971, 415] width 163 height 51
drag, startPoint x: 954, startPoint y: 401, endPoint x: 960, endPoint y: 397, distance: 6.7
copy link "[EMAIL_ADDRESS][DOMAIN_NAME]"
click at [1072, 486] on span at bounding box center [1071, 486] width 13 height 10
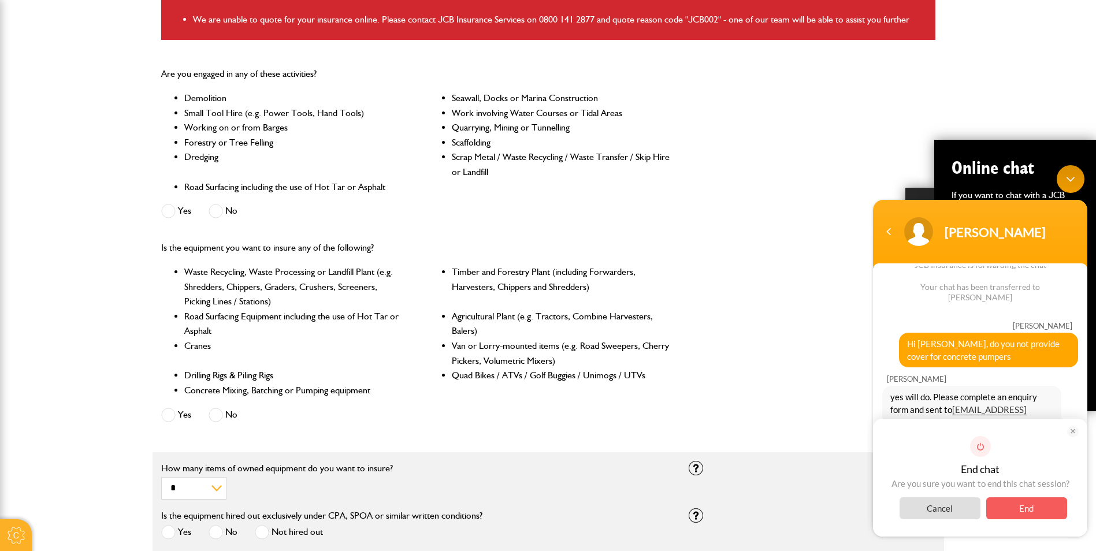
click at [1013, 505] on span "End" at bounding box center [1026, 508] width 81 height 22
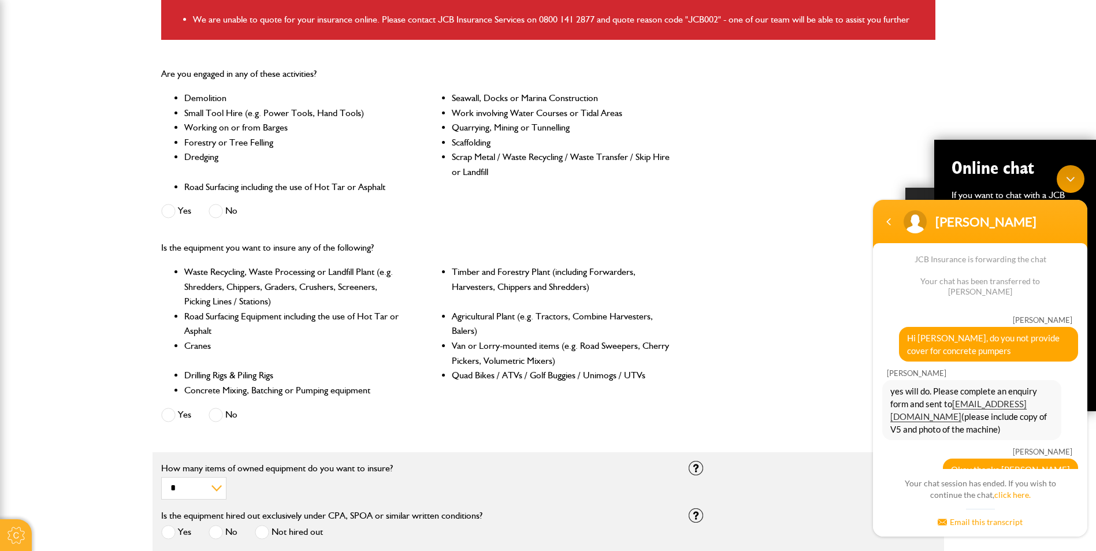
scroll to position [329, 0]
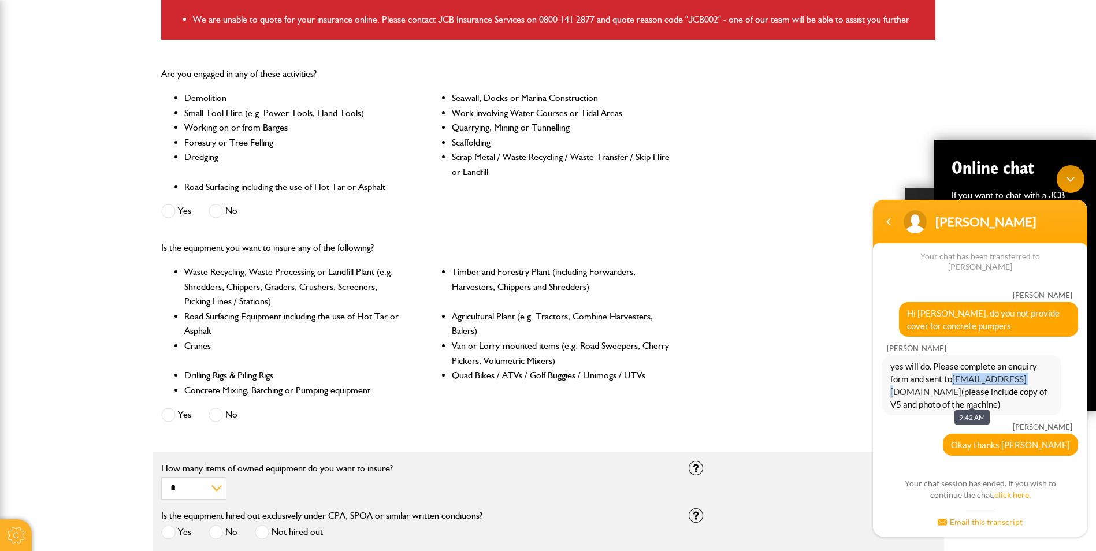
drag, startPoint x: 1026, startPoint y: 369, endPoint x: 955, endPoint y: 374, distance: 70.7
click at [955, 374] on span "yes will do. Please complete an enquiry form and sent to [EMAIL_ADDRESS][DOMAIN…" at bounding box center [971, 385] width 163 height 51
drag, startPoint x: 955, startPoint y: 374, endPoint x: 962, endPoint y: 370, distance: 8.3
copy link "[EMAIL_ADDRESS][DOMAIN_NAME]"
click at [889, 226] on div "Navigation go back" at bounding box center [888, 221] width 17 height 17
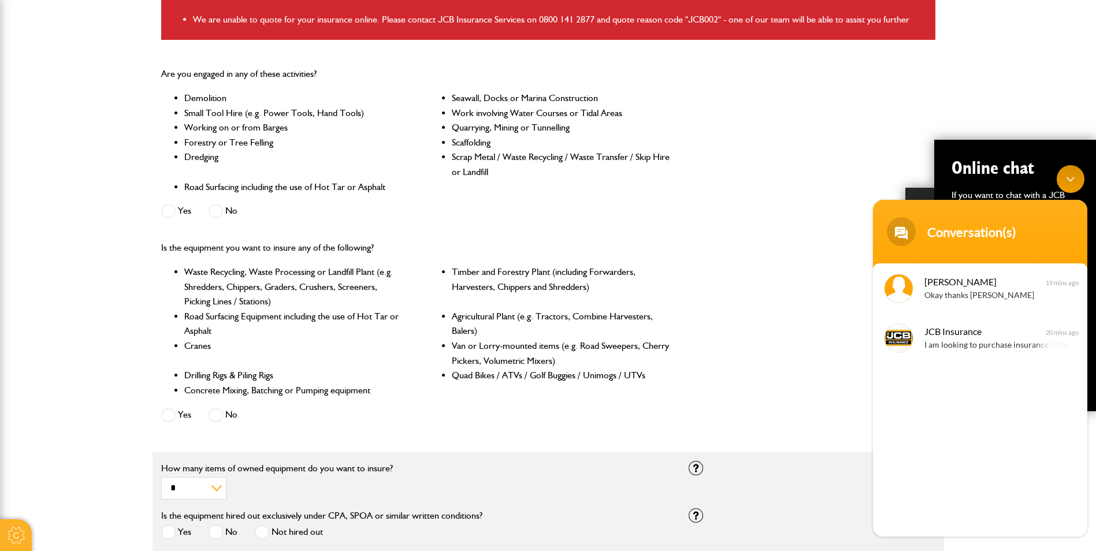
click at [854, 247] on div "Is the equipment you want to insure any of the following? Waste Recycling, Wast…" at bounding box center [547, 332] width 791 height 203
click at [1073, 172] on div "Minimize live chat window" at bounding box center [1070, 179] width 28 height 28
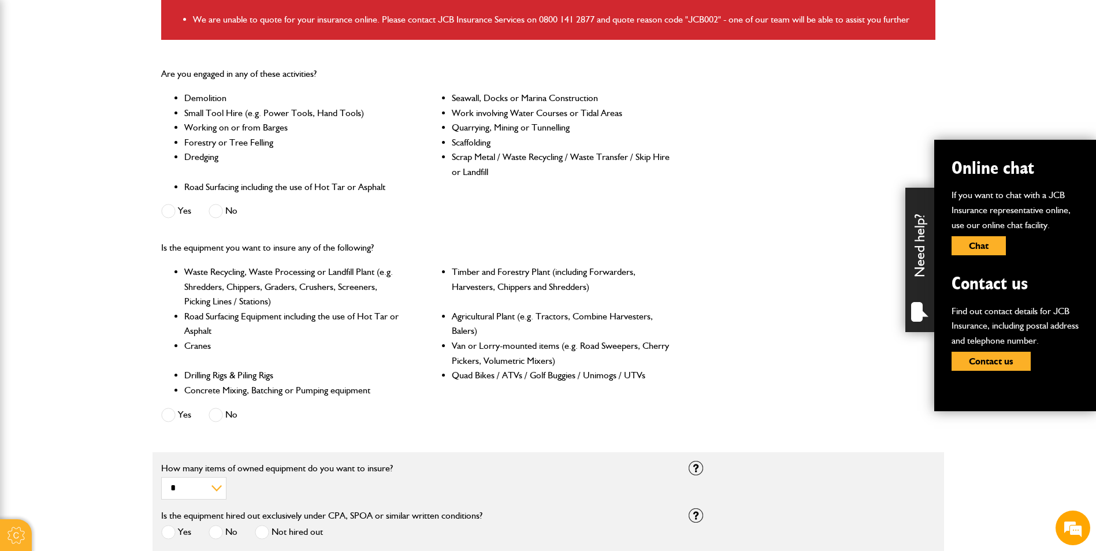
click at [841, 241] on div "Is the equipment you want to insure any of the following? Waste Recycling, Wast…" at bounding box center [547, 332] width 791 height 203
click at [912, 240] on div "Need help?" at bounding box center [919, 260] width 29 height 144
